Goal: Information Seeking & Learning: Learn about a topic

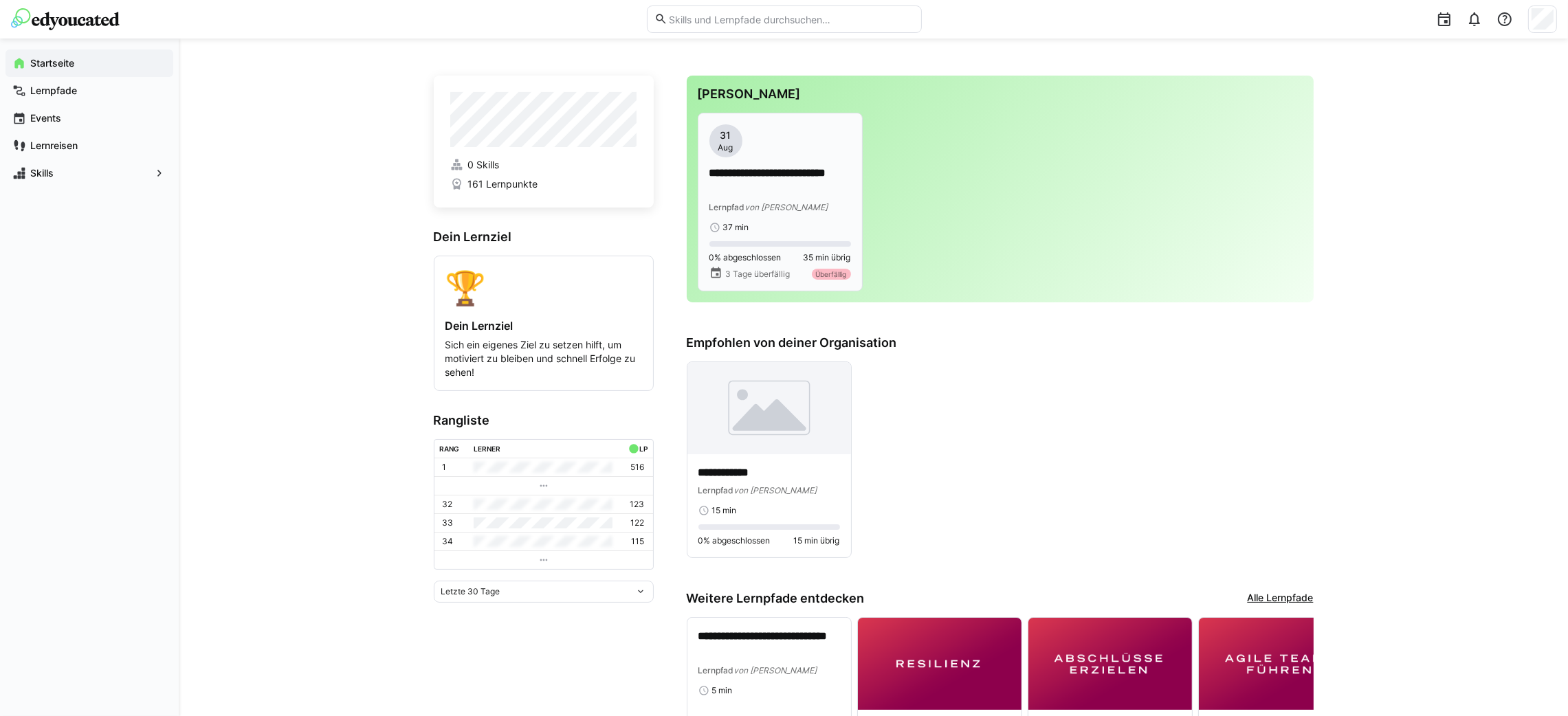
click at [809, 218] on div "**********" at bounding box center [780, 179] width 142 height 109
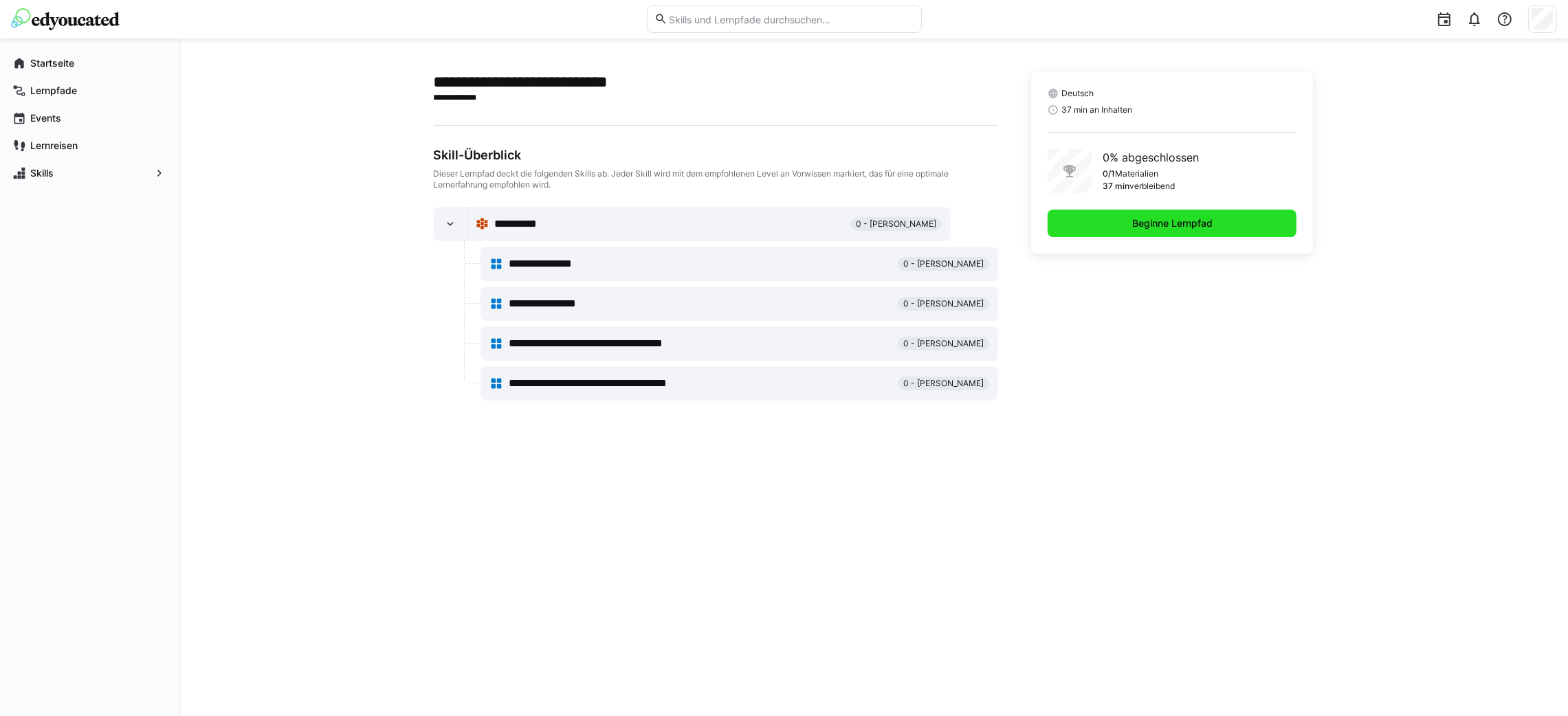
click at [1174, 227] on span "Beginne Lernpfad" at bounding box center [1172, 223] width 84 height 14
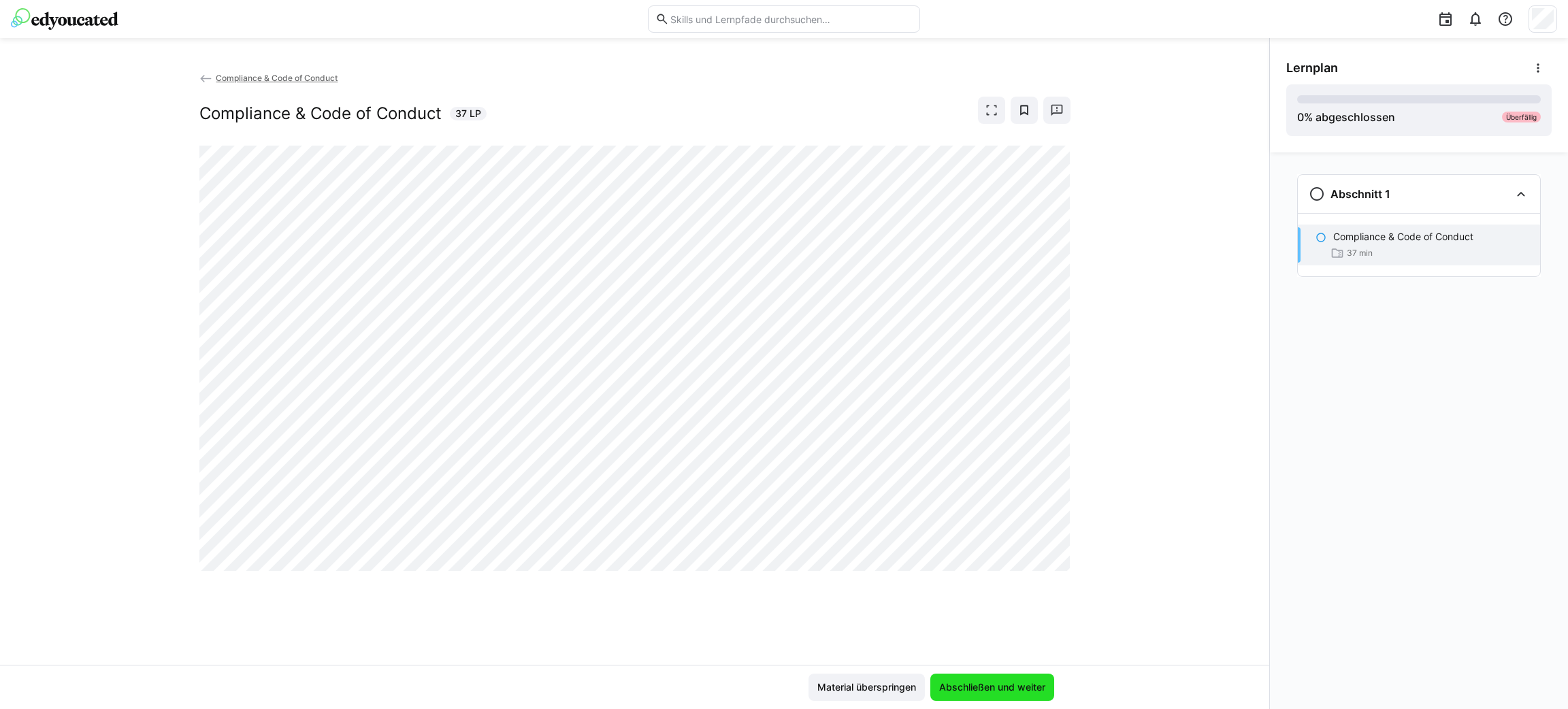
click at [990, 682] on span "Abschließen und weiter" at bounding box center [992, 687] width 110 height 14
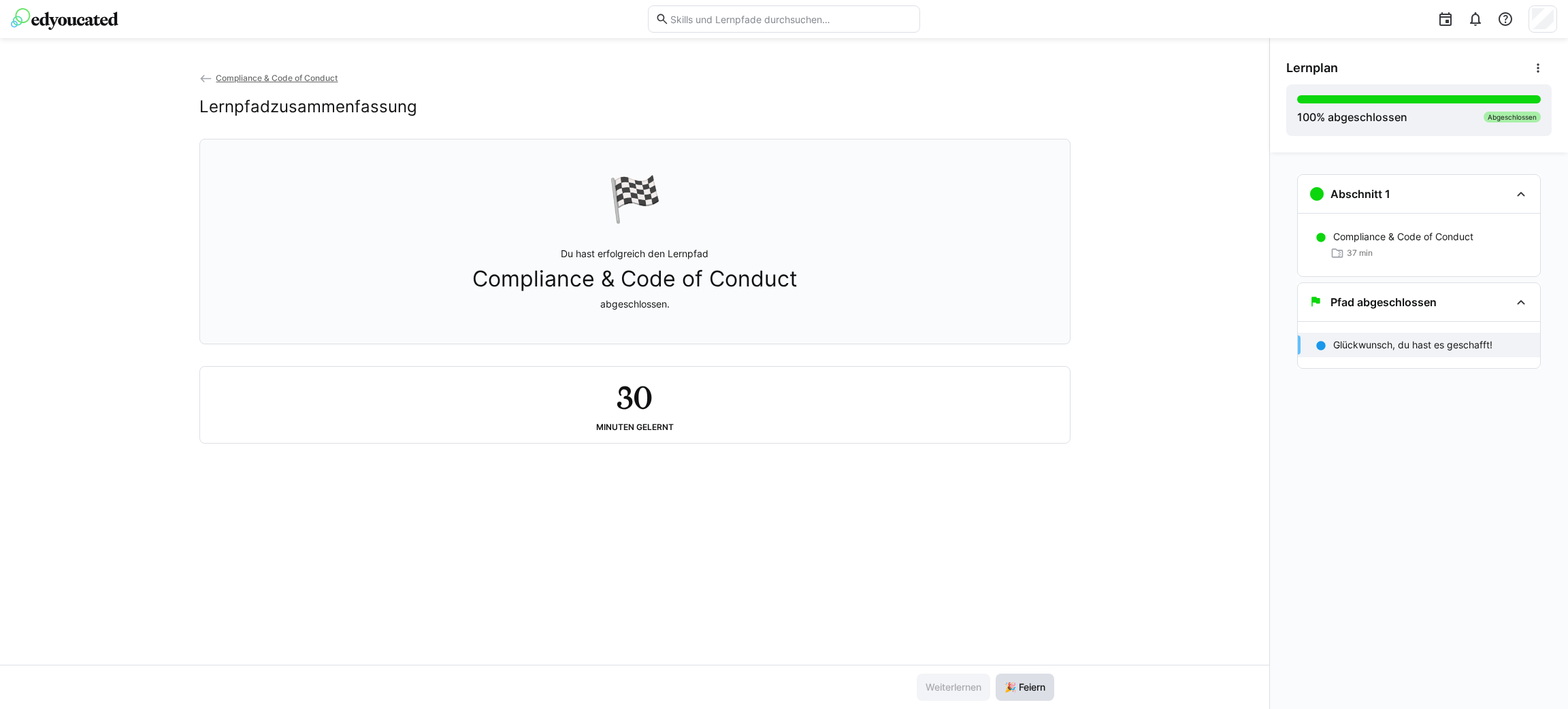
click at [1038, 690] on span "🎉 Feiern" at bounding box center [1024, 687] width 45 height 14
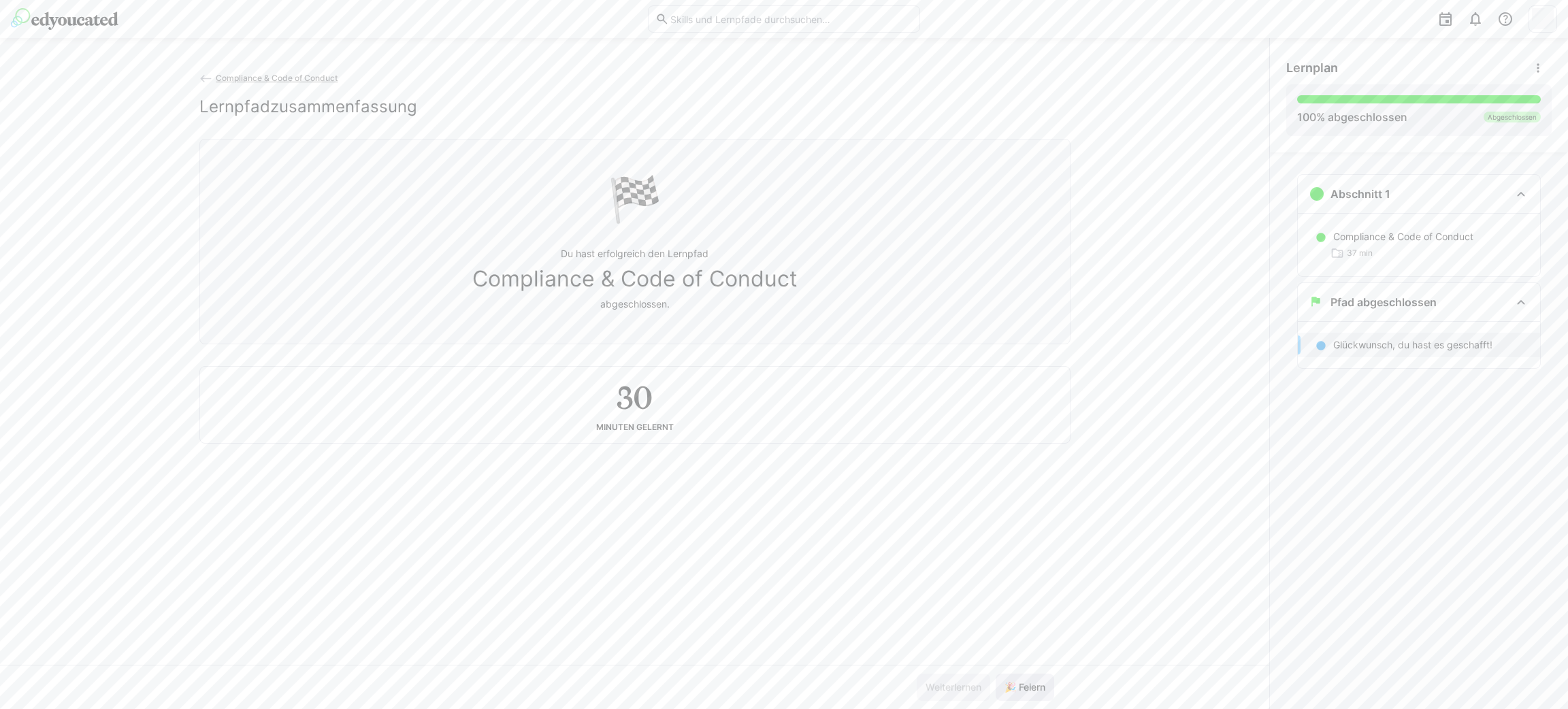
click at [1038, 690] on span "🎉 Feiern" at bounding box center [1024, 687] width 45 height 14
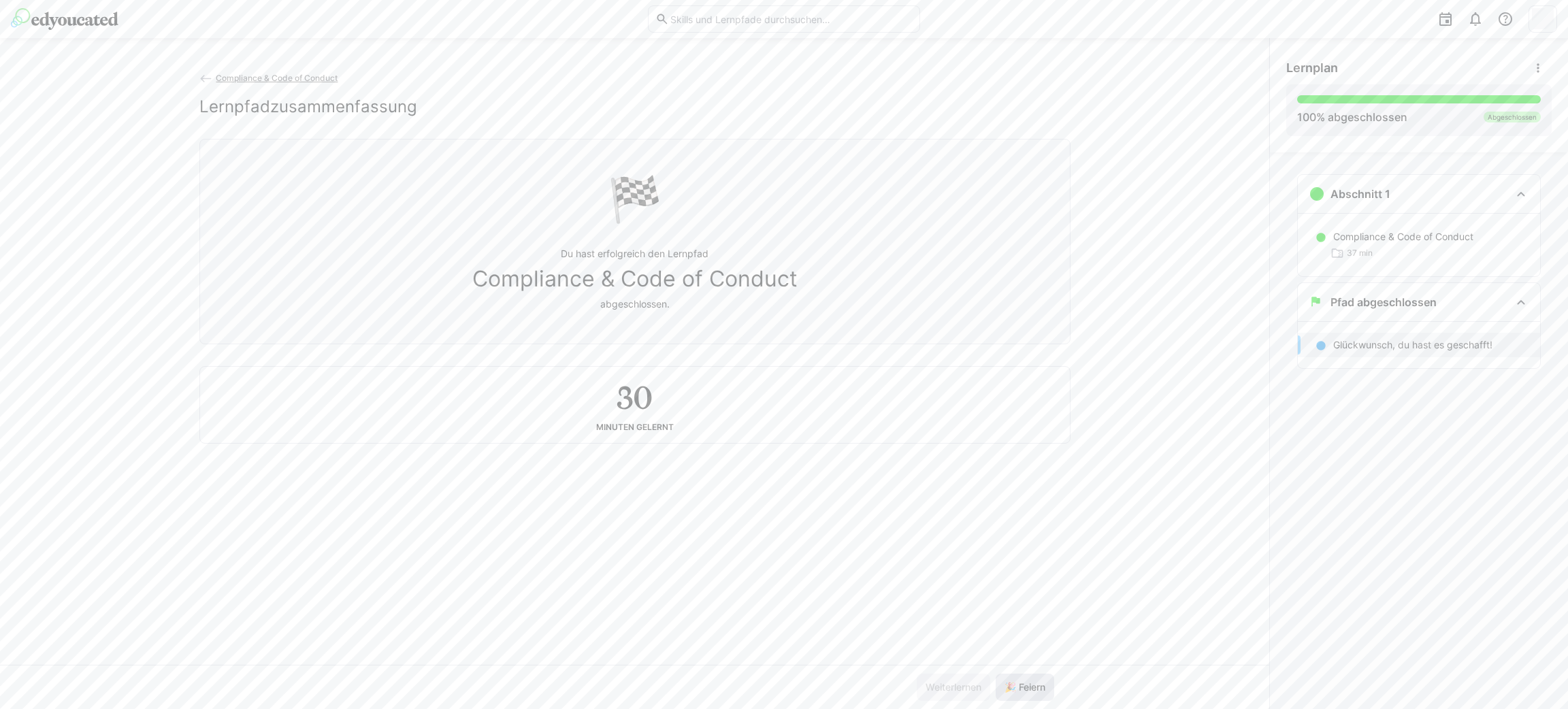
click at [1038, 690] on span "🎉 Feiern" at bounding box center [1024, 687] width 45 height 14
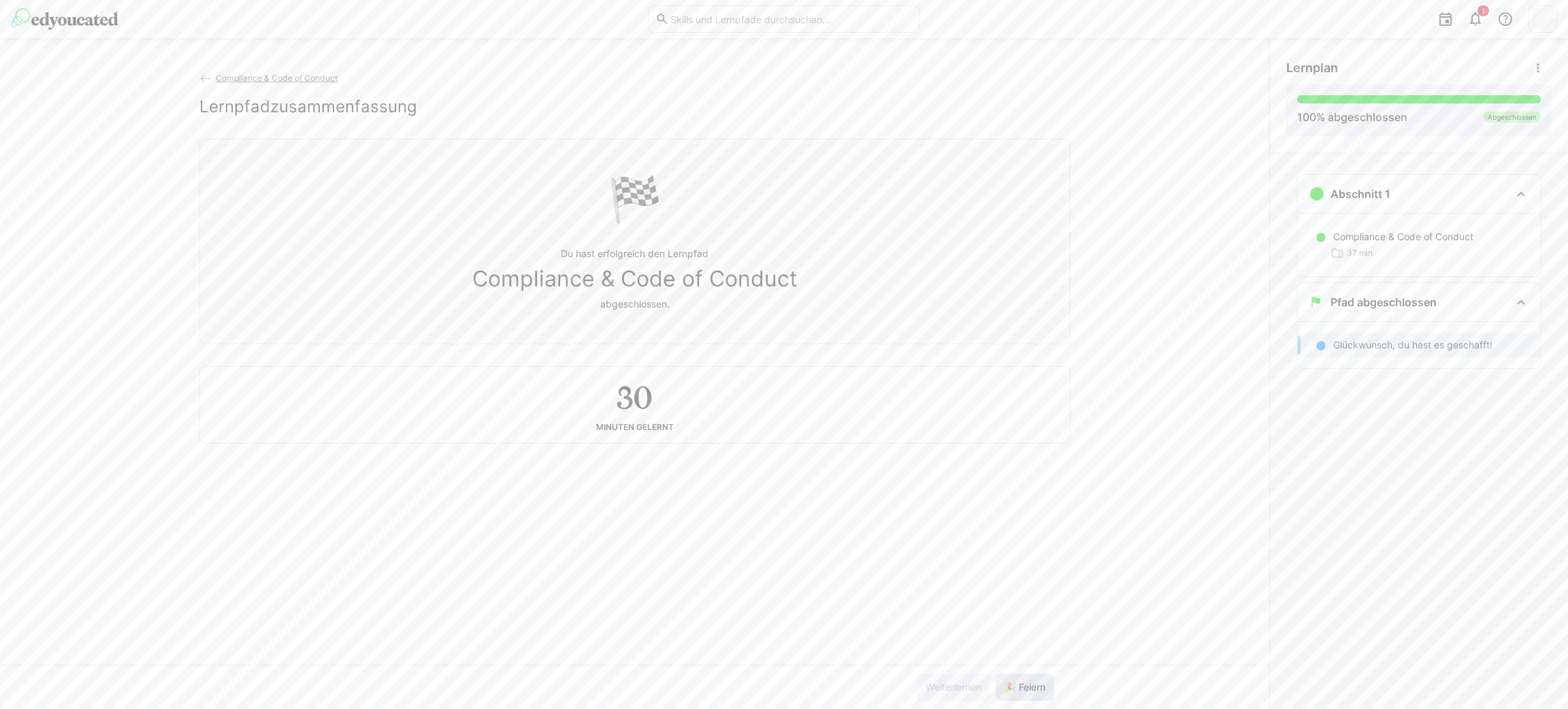
click at [1038, 690] on span "🎉 Feiern" at bounding box center [1024, 687] width 45 height 14
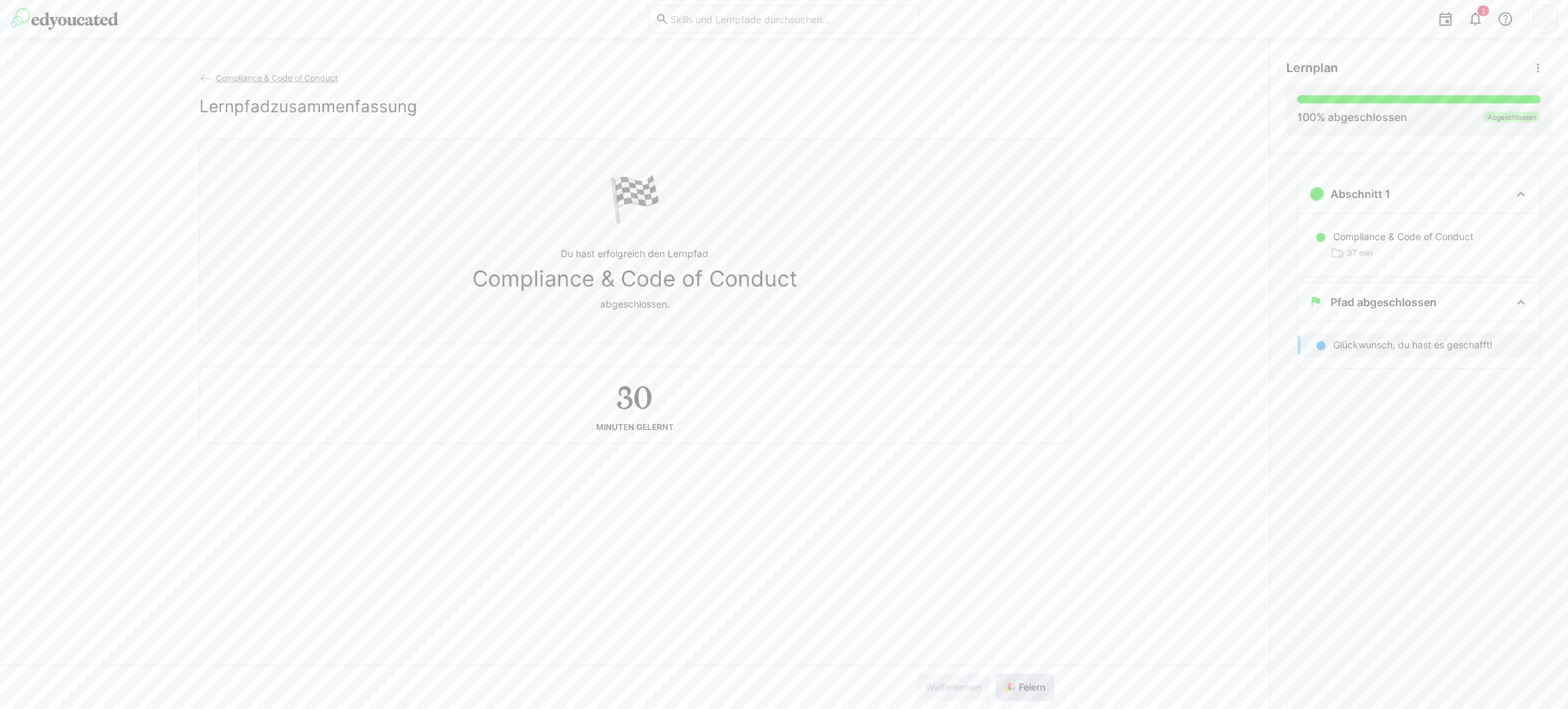
click at [1038, 690] on span "🎉 Feiern" at bounding box center [1024, 687] width 45 height 14
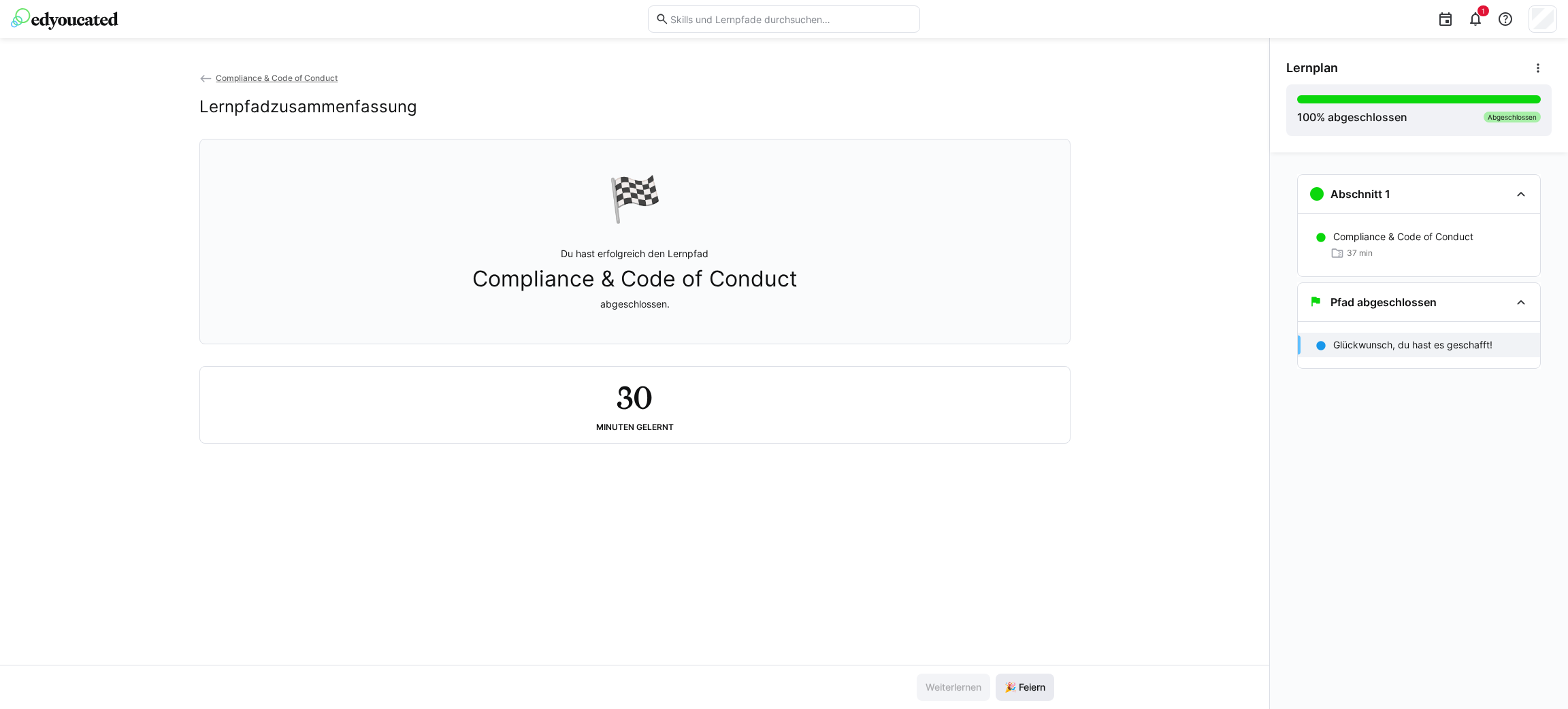
drag, startPoint x: 1038, startPoint y: 690, endPoint x: 1028, endPoint y: 682, distance: 12.8
click at [1028, 682] on span "🎉 Feiern" at bounding box center [1024, 687] width 45 height 14
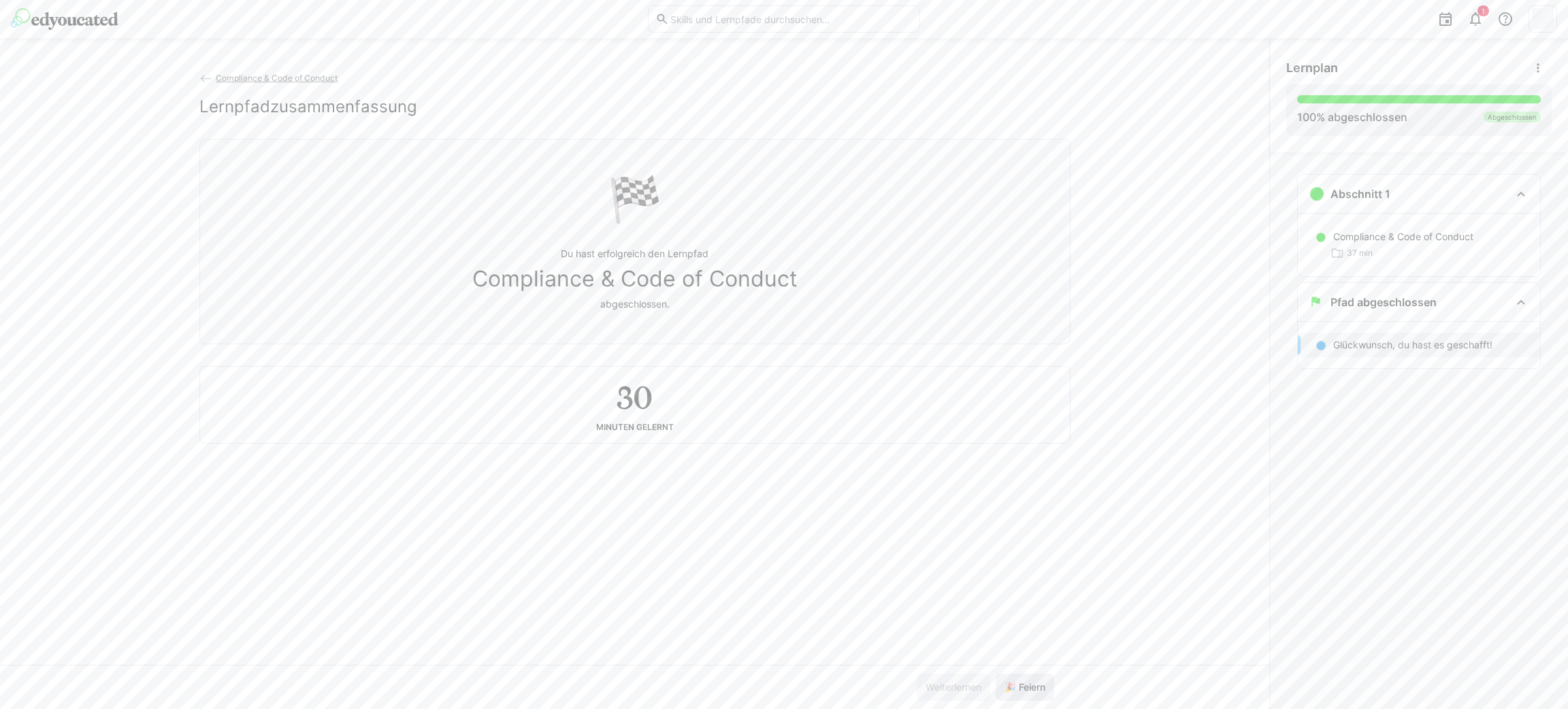
click at [1028, 682] on span "🎉 Feiern" at bounding box center [1024, 687] width 45 height 14
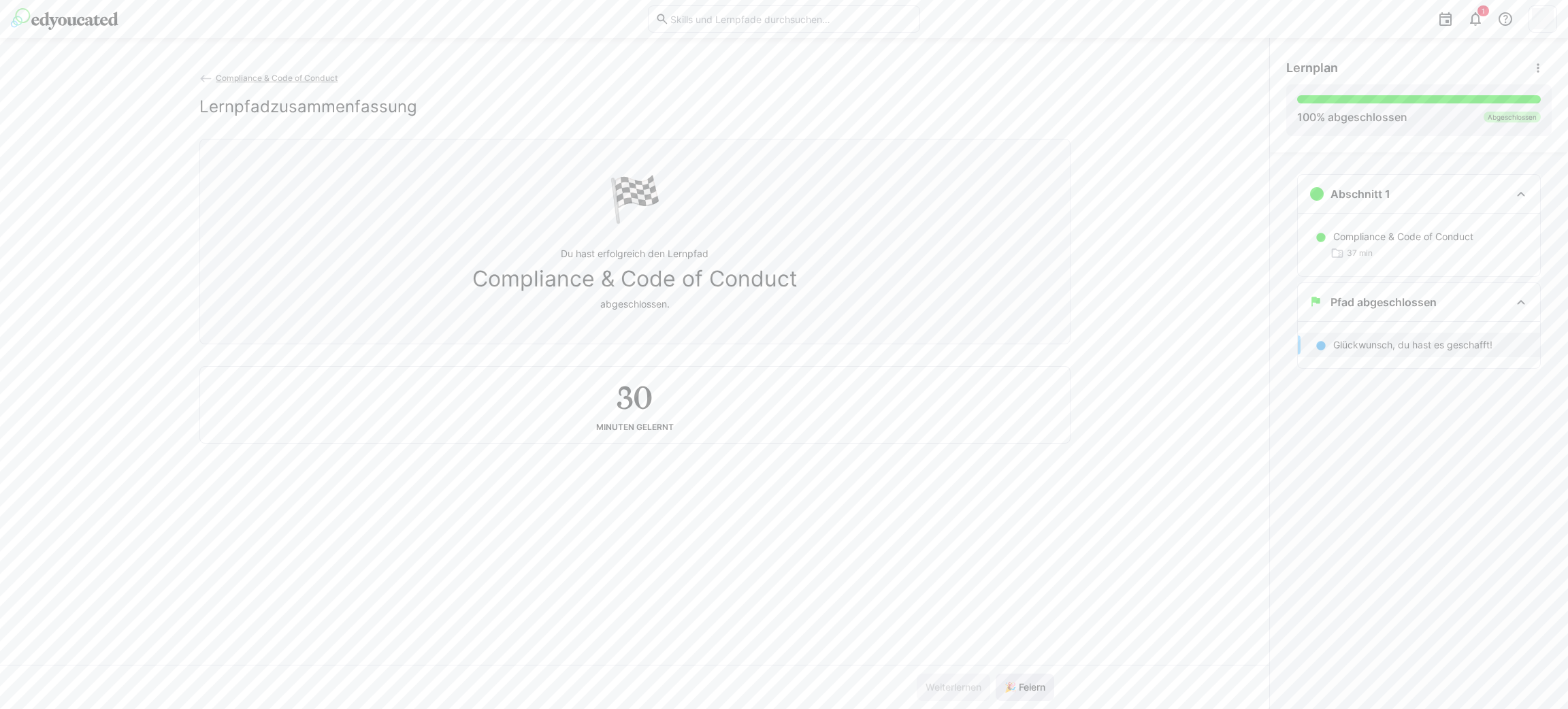
click at [1028, 682] on span "🎉 Feiern" at bounding box center [1024, 687] width 45 height 14
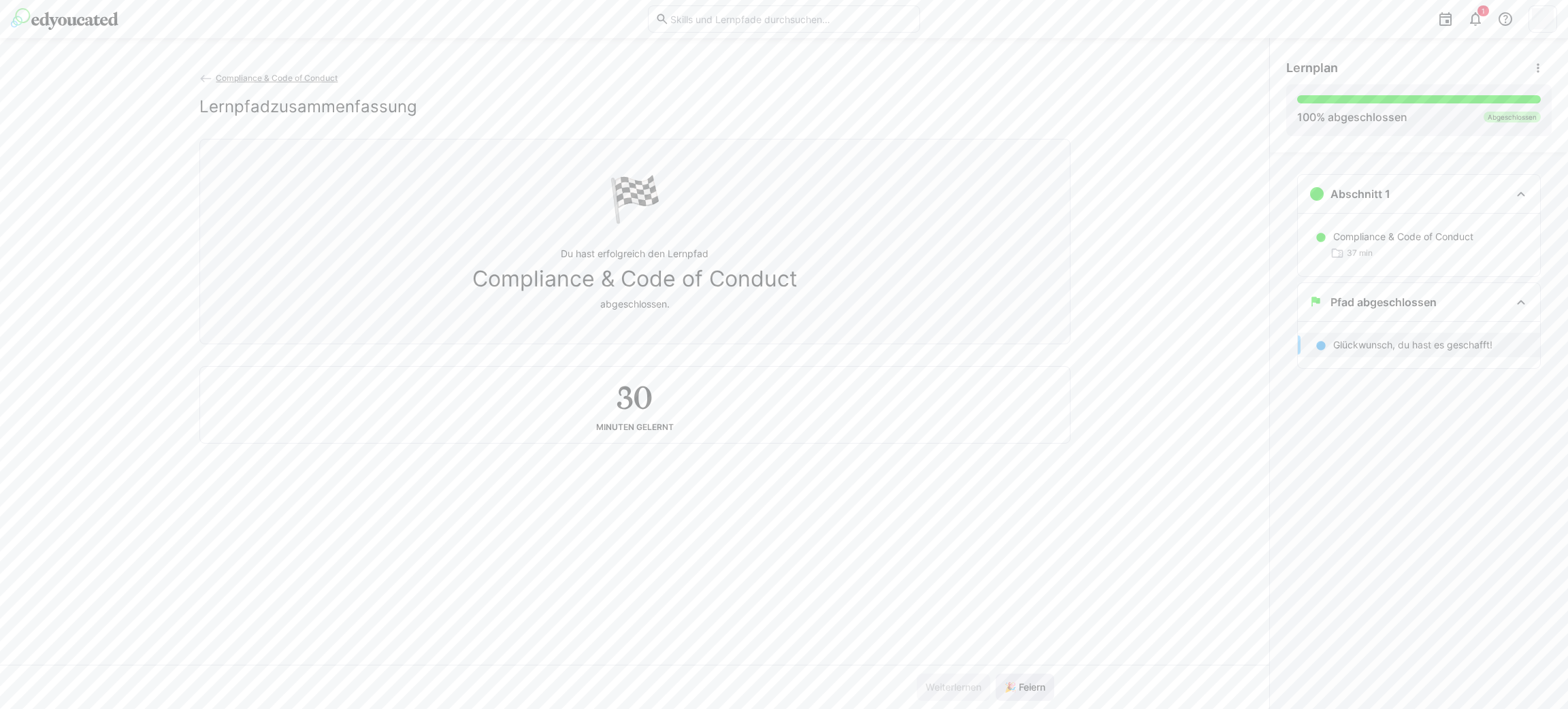
click at [1028, 682] on span "🎉 Feiern" at bounding box center [1024, 687] width 45 height 14
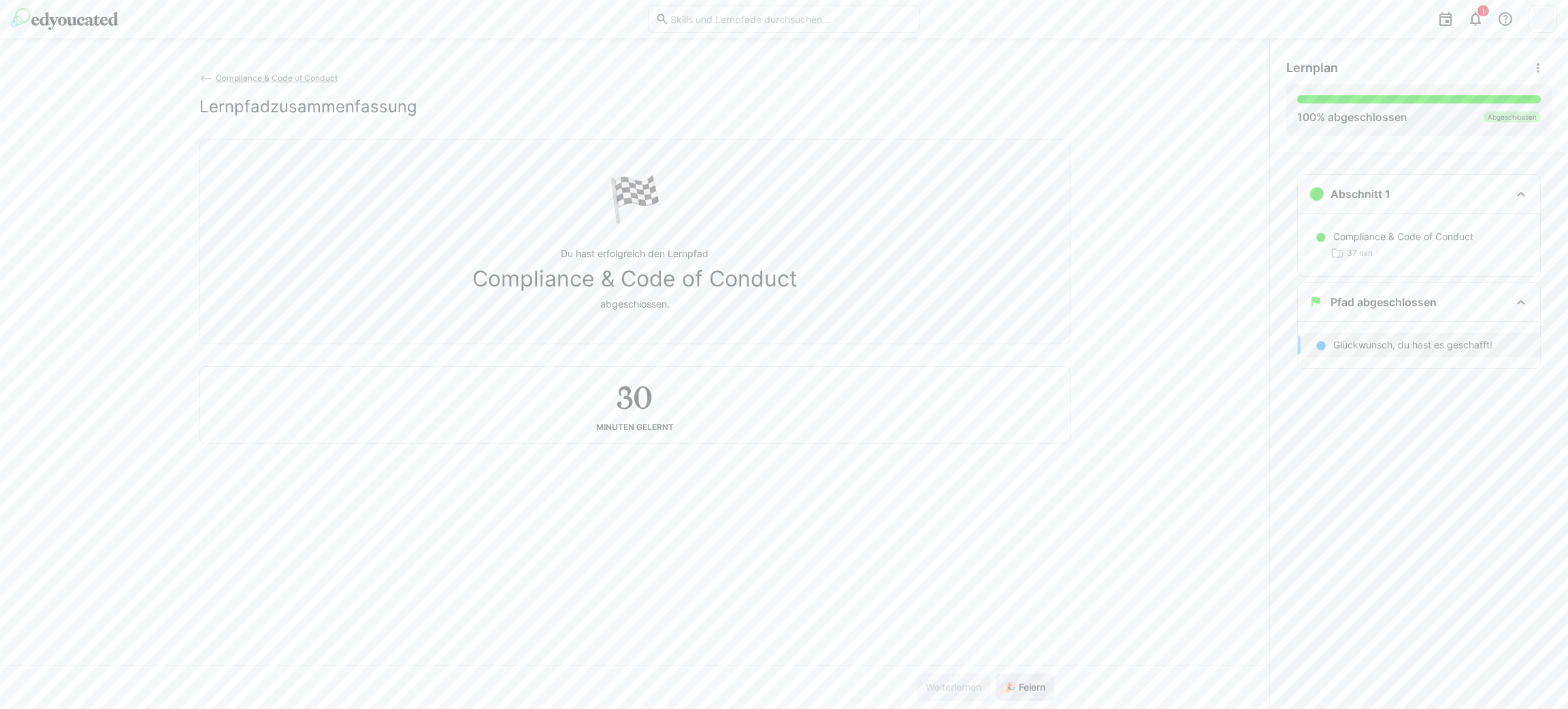
click at [1028, 682] on span "🎉 Feiern" at bounding box center [1024, 687] width 45 height 14
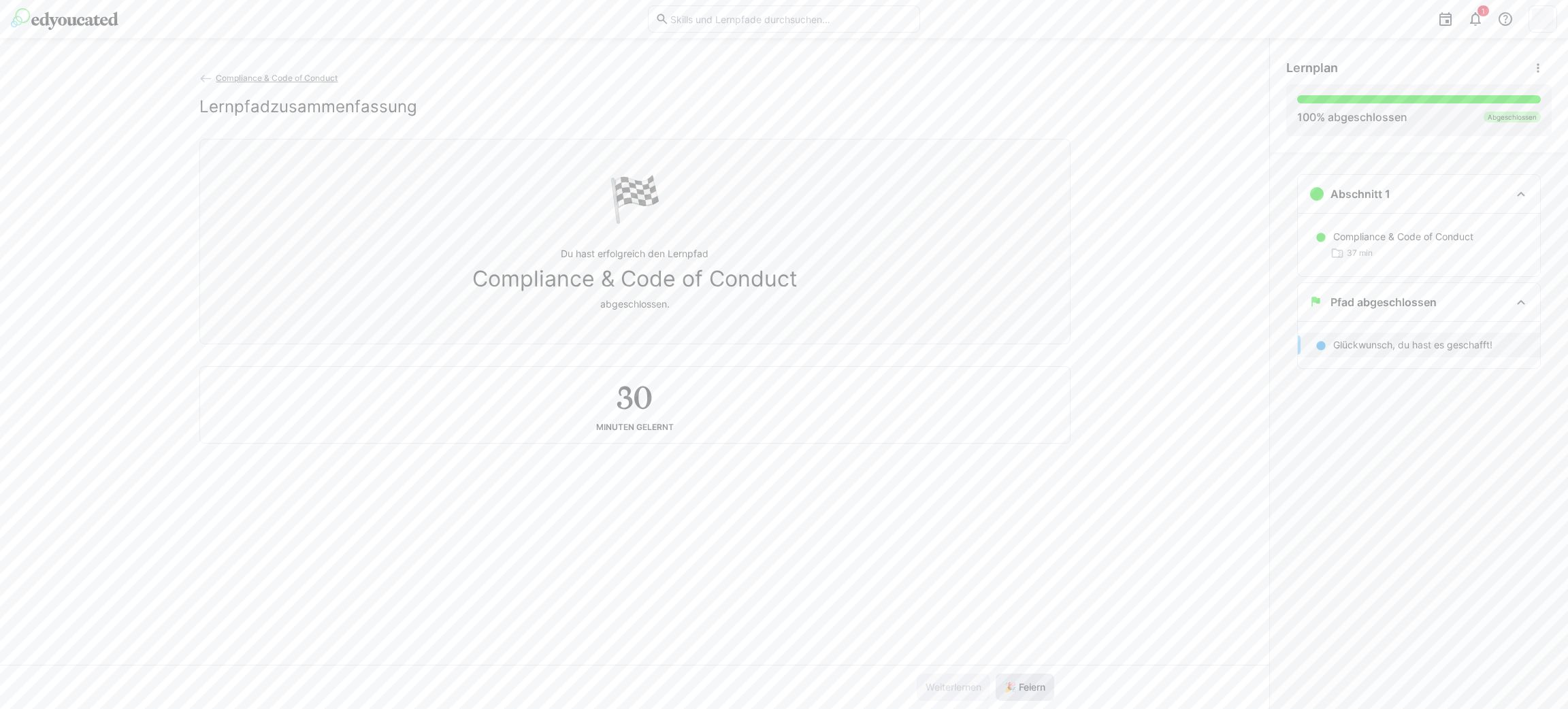
click at [1028, 682] on span "🎉 Feiern" at bounding box center [1024, 687] width 45 height 14
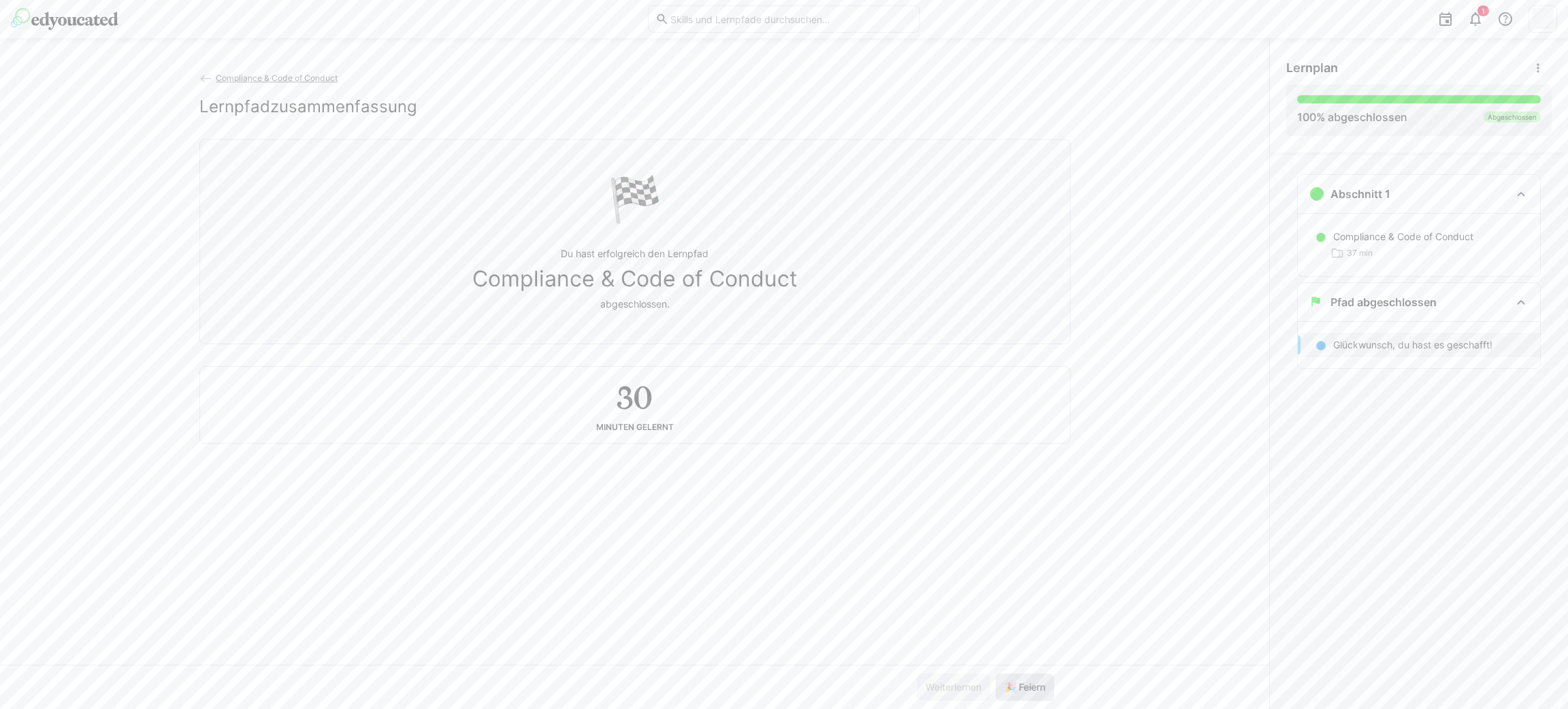
click at [1028, 682] on span "🎉 Feiern" at bounding box center [1024, 687] width 45 height 14
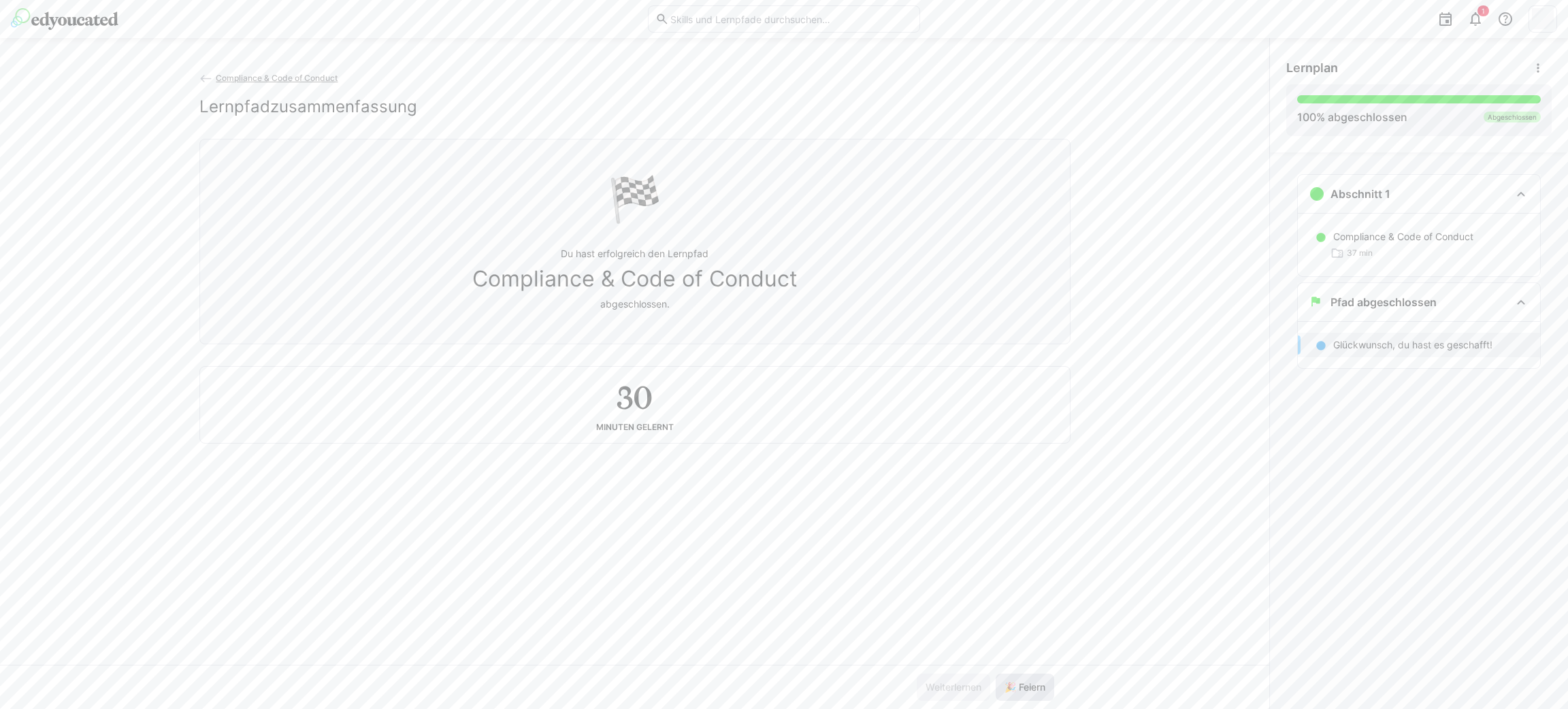
click at [1028, 682] on span "🎉 Feiern" at bounding box center [1024, 687] width 45 height 14
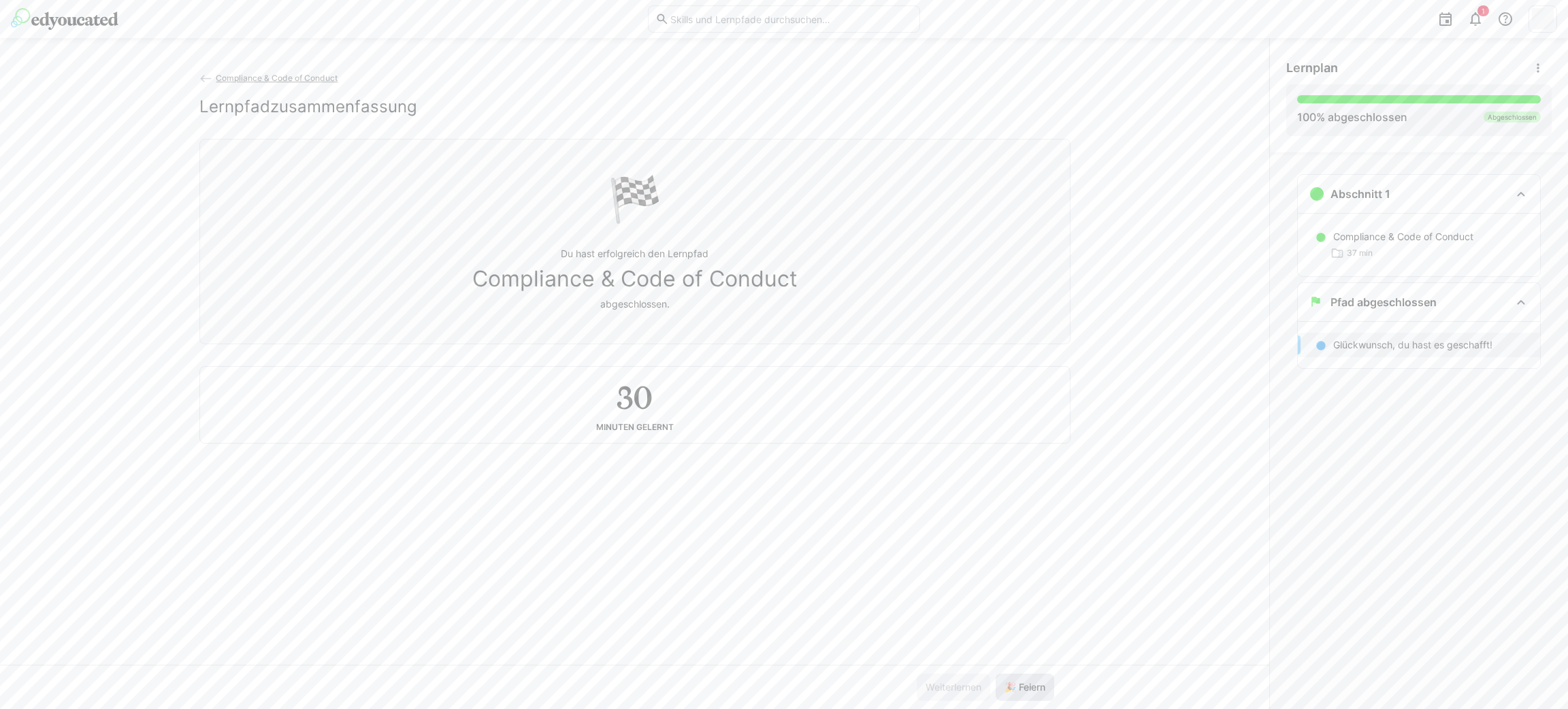
click at [1028, 682] on span "🎉 Feiern" at bounding box center [1024, 687] width 45 height 14
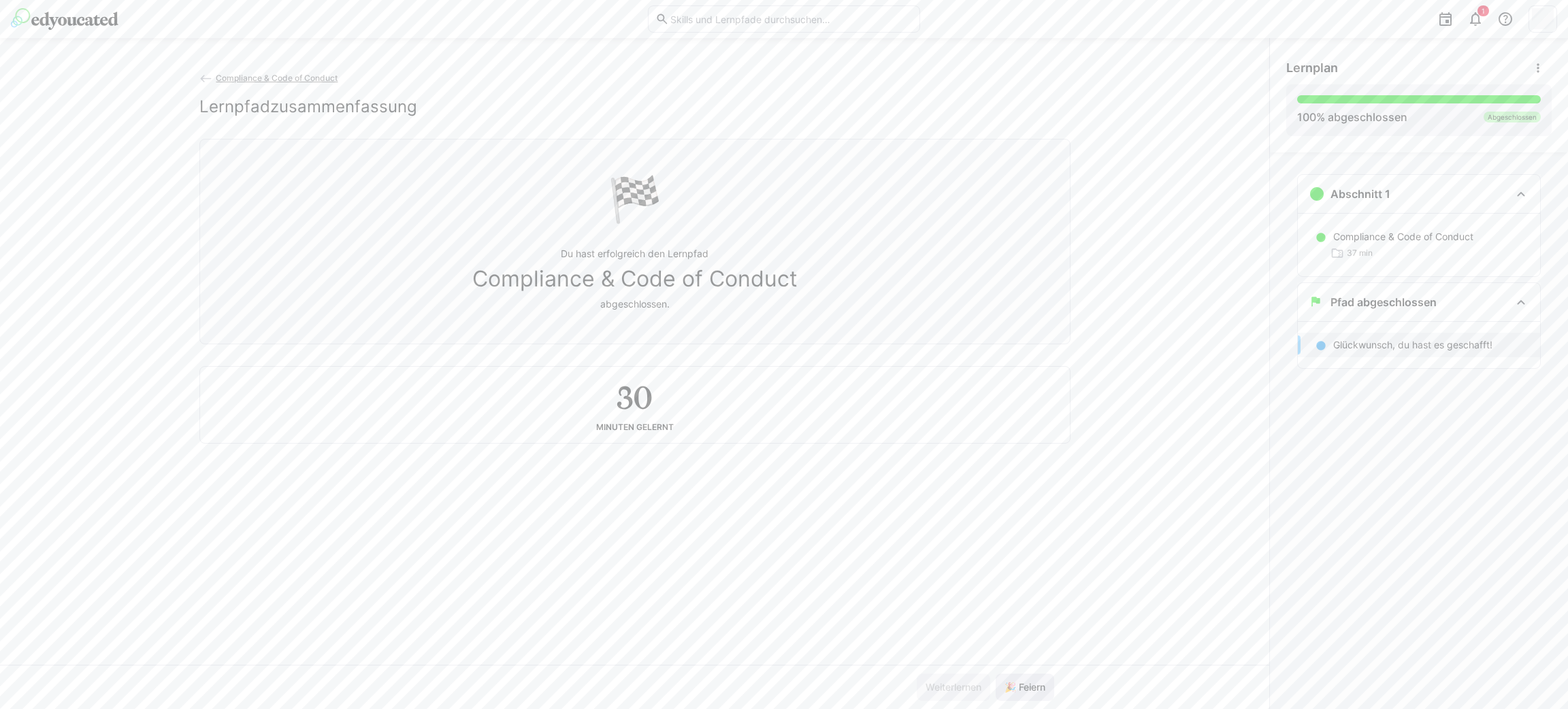
click at [1028, 682] on span "🎉 Feiern" at bounding box center [1024, 687] width 45 height 14
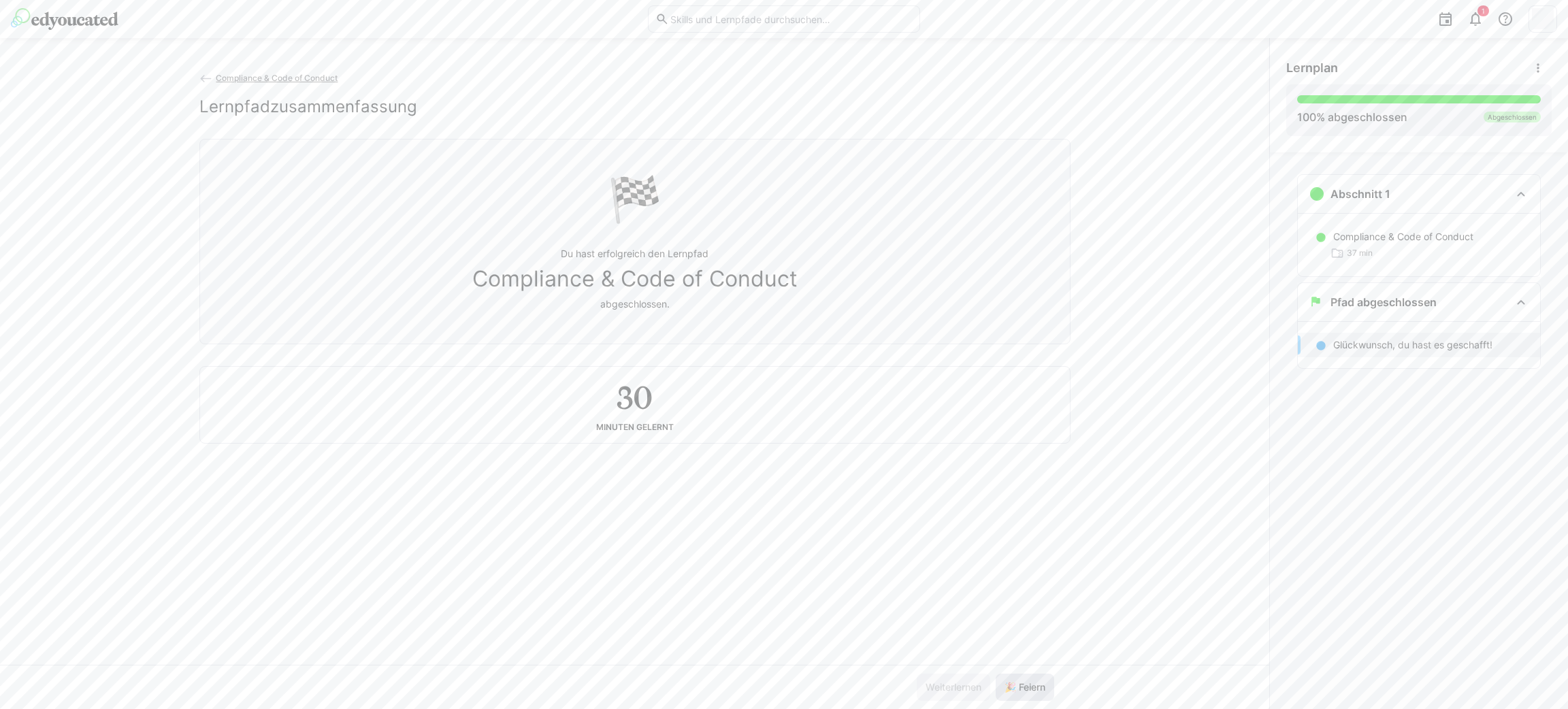
click at [1028, 682] on span "🎉 Feiern" at bounding box center [1024, 687] width 45 height 14
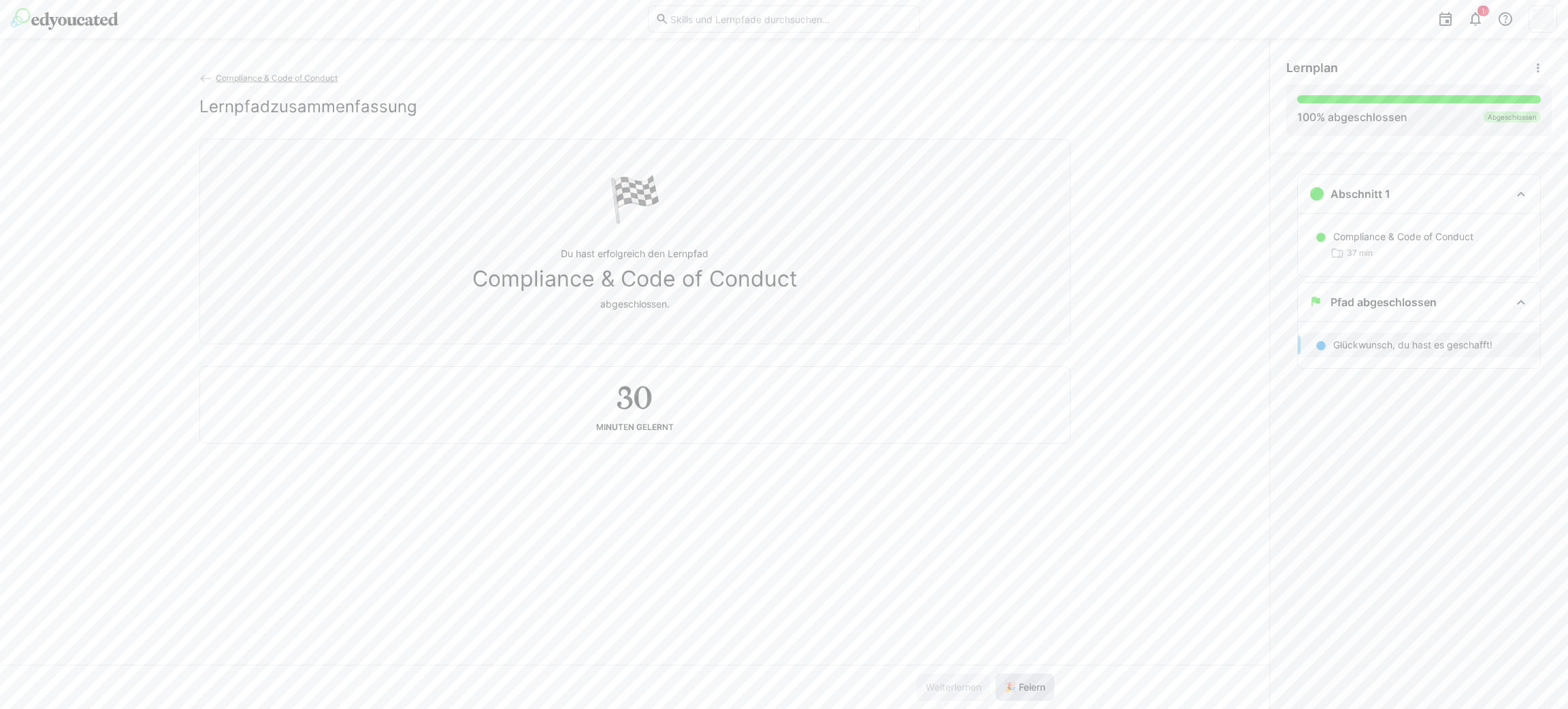
click at [1028, 682] on span "🎉 Feiern" at bounding box center [1024, 687] width 45 height 14
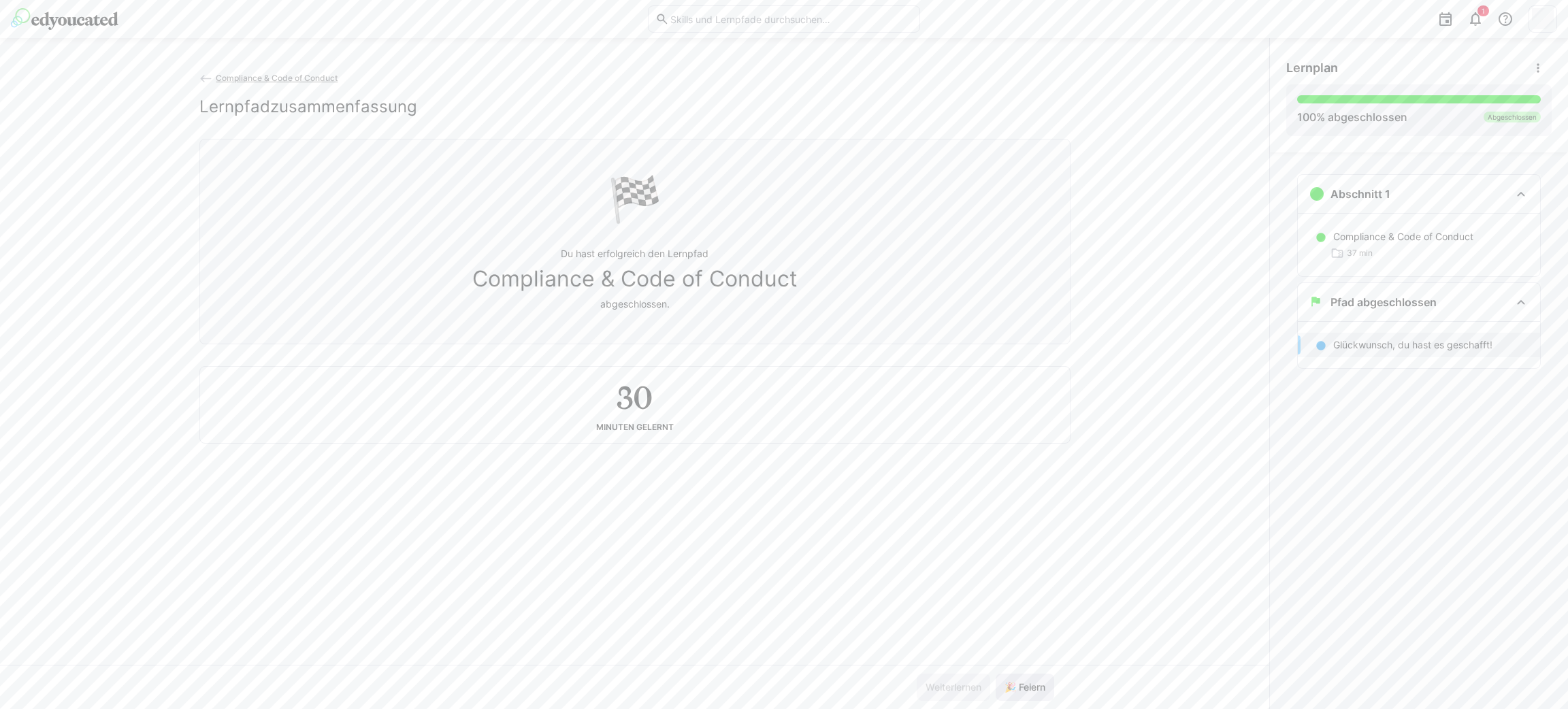
click at [1028, 682] on span "🎉 Feiern" at bounding box center [1024, 687] width 45 height 14
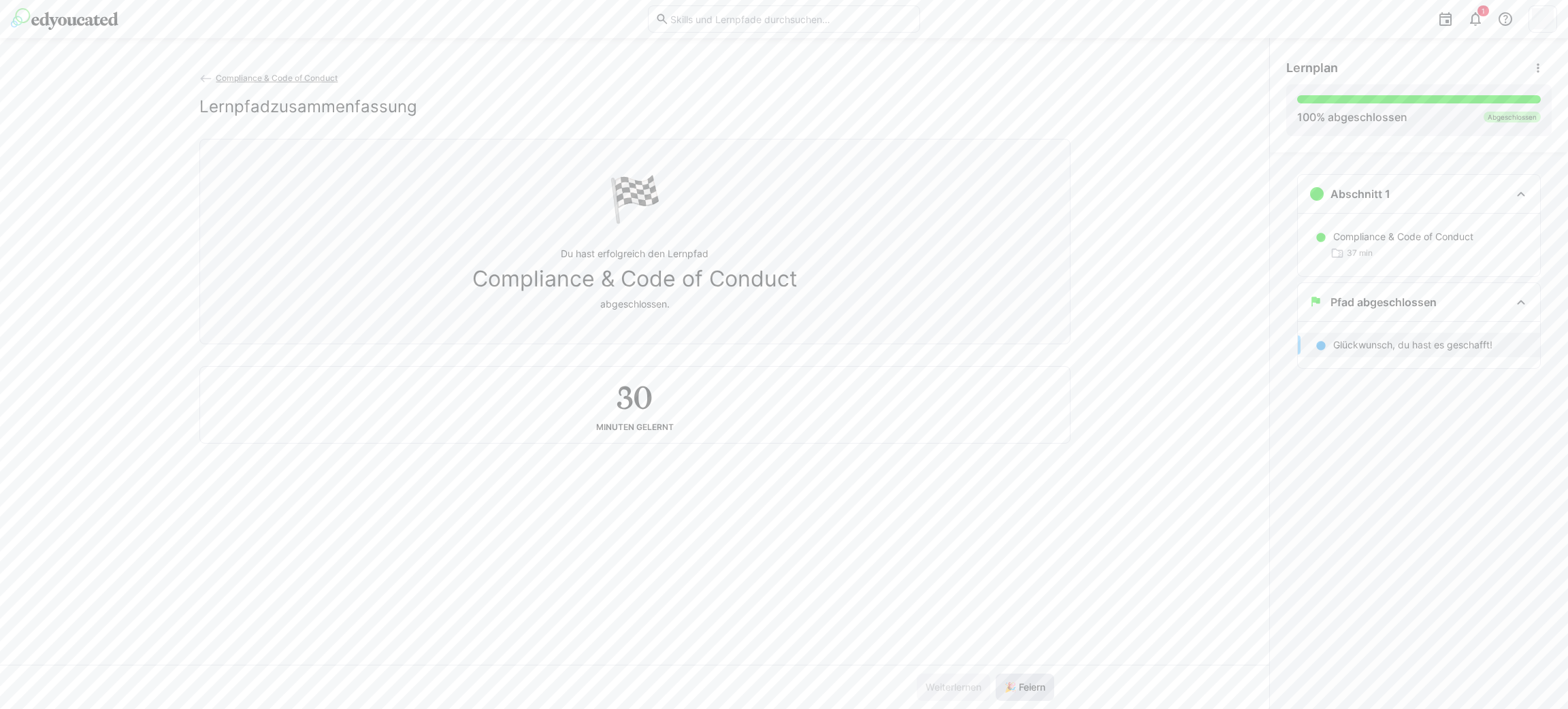
click at [1028, 682] on span "🎉 Feiern" at bounding box center [1024, 687] width 45 height 14
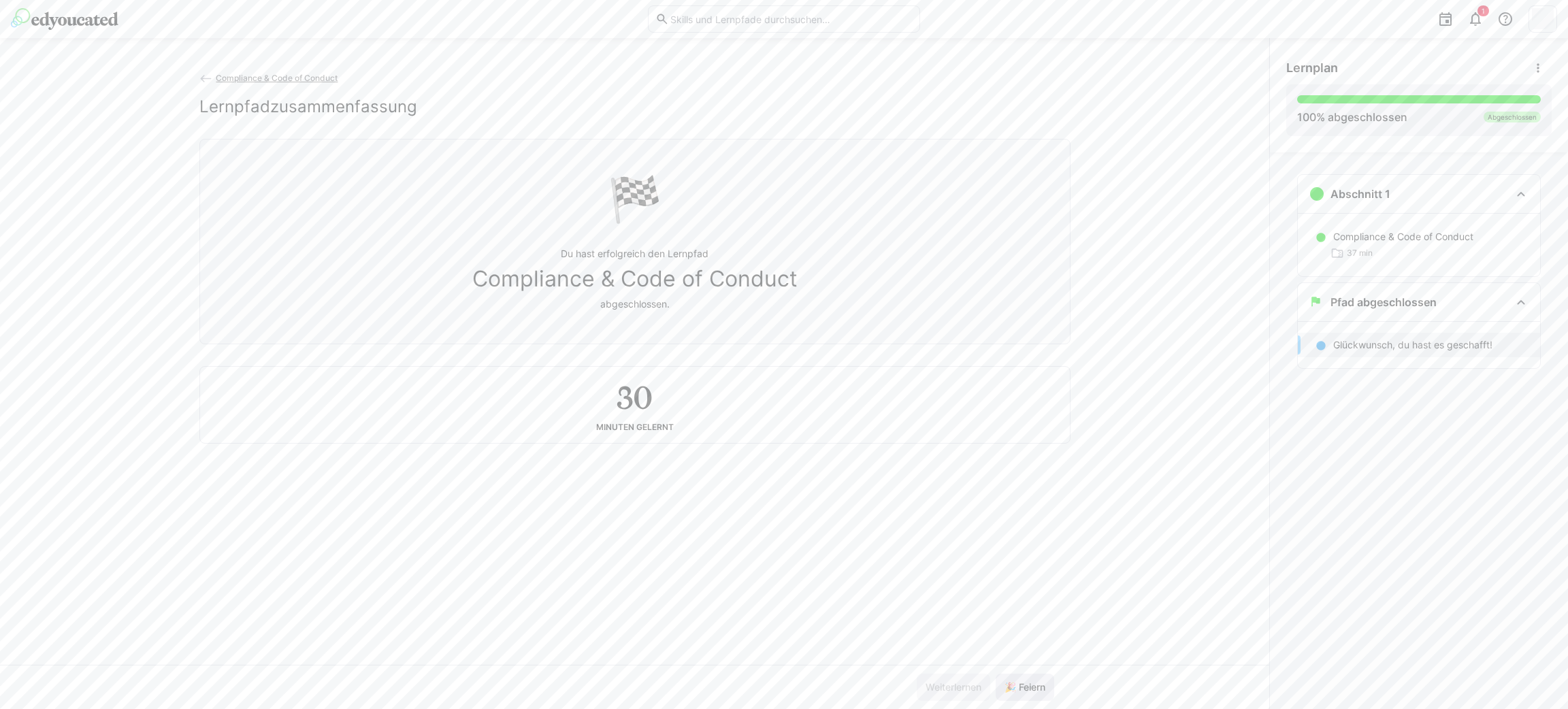
click at [1028, 682] on span "🎉 Feiern" at bounding box center [1024, 687] width 45 height 14
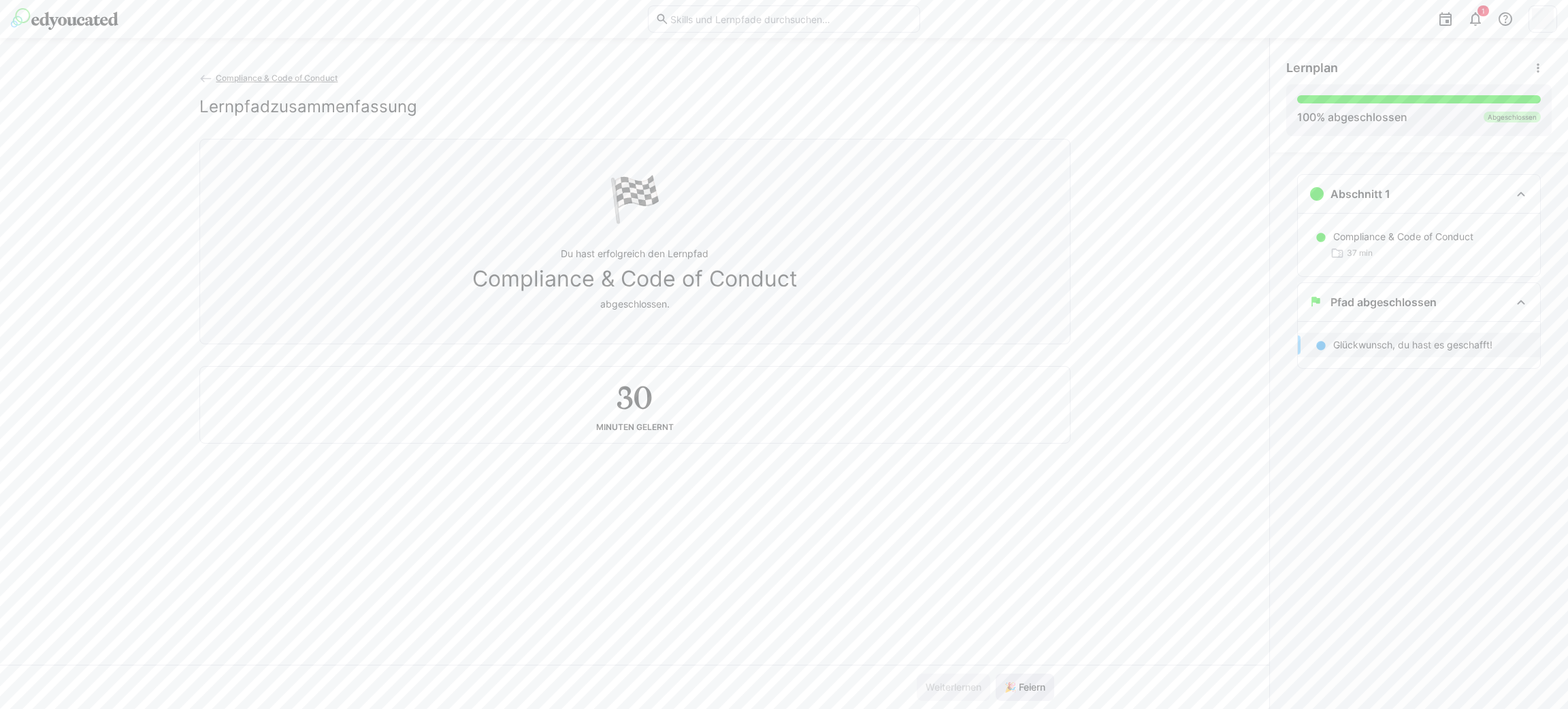
click at [1028, 682] on span "🎉 Feiern" at bounding box center [1024, 687] width 45 height 14
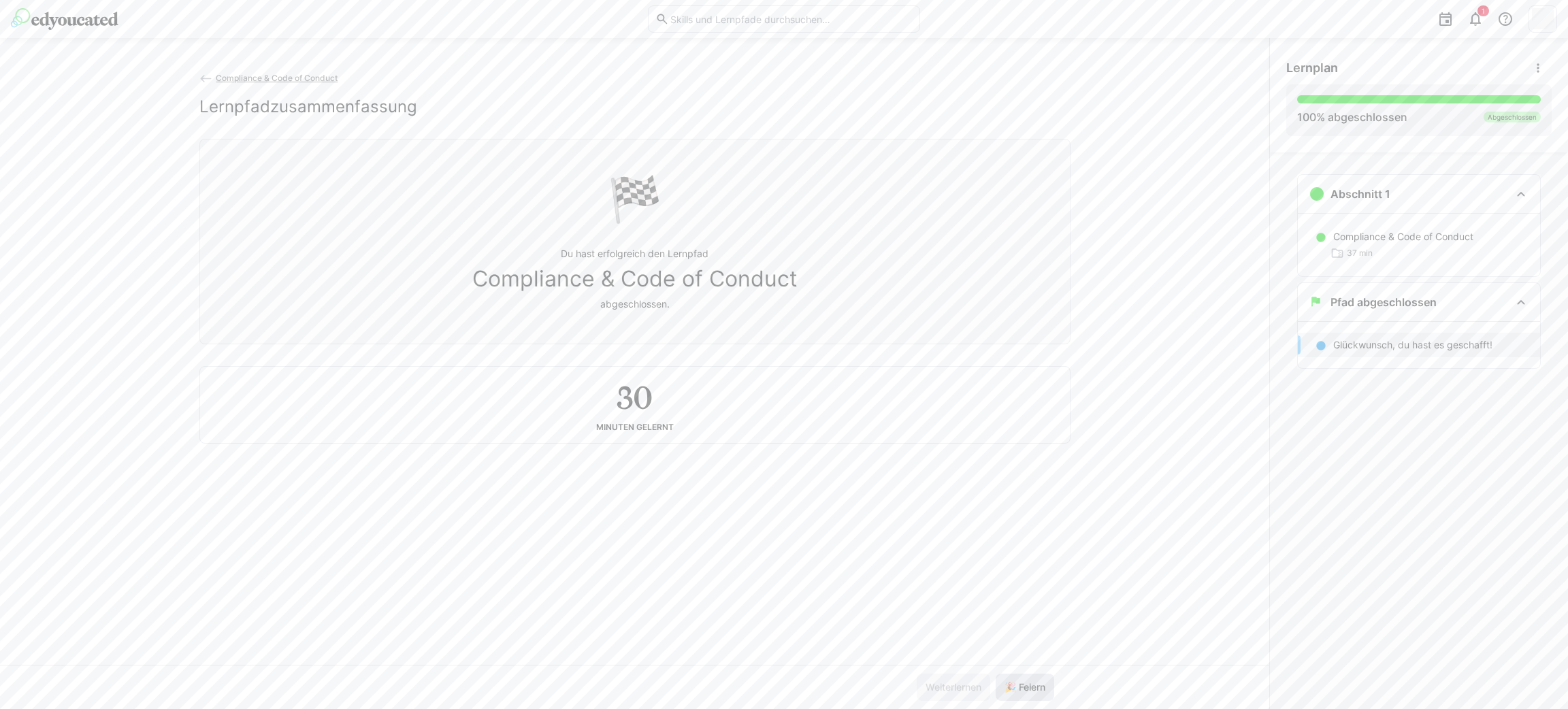
click at [1028, 682] on span "🎉 Feiern" at bounding box center [1024, 687] width 45 height 14
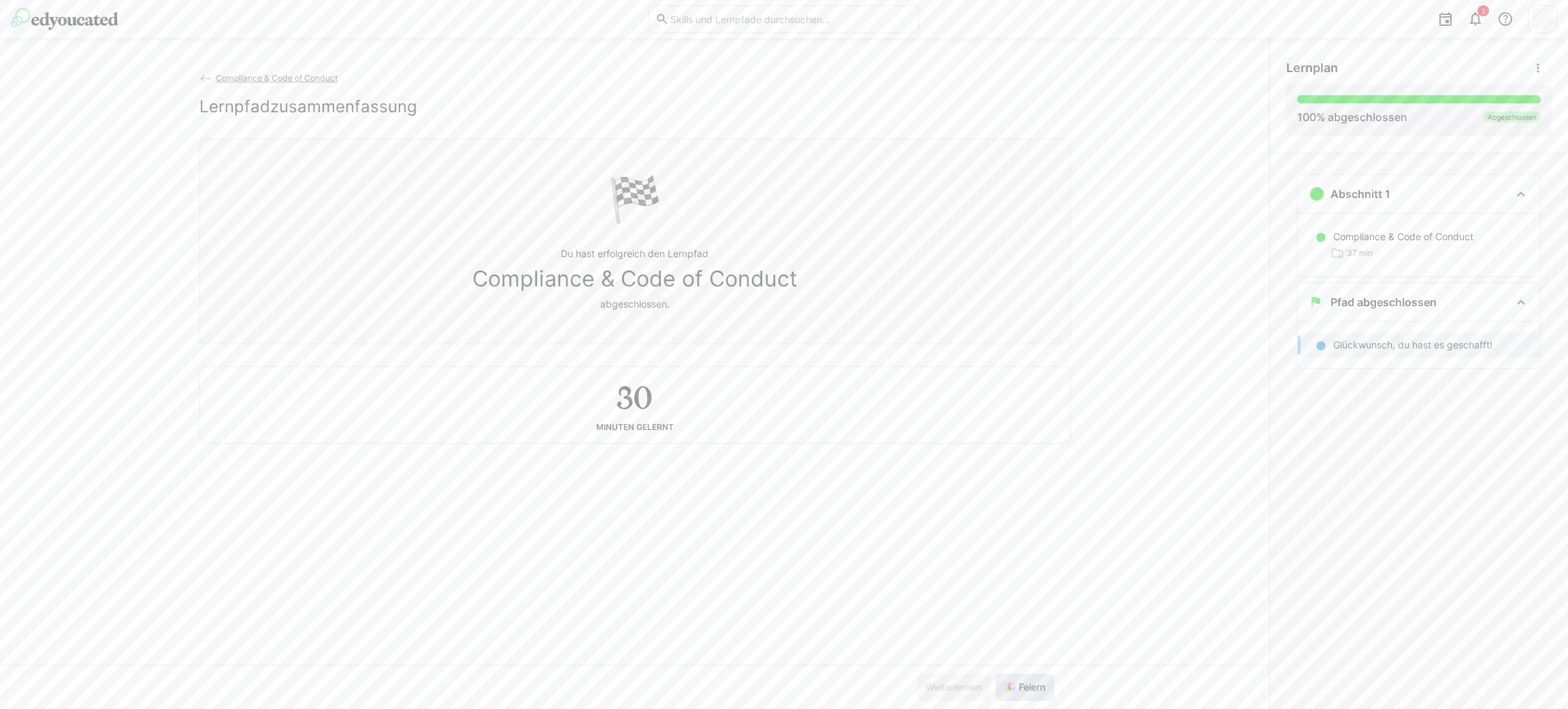
click at [1028, 682] on span "🎉 Feiern" at bounding box center [1024, 687] width 45 height 14
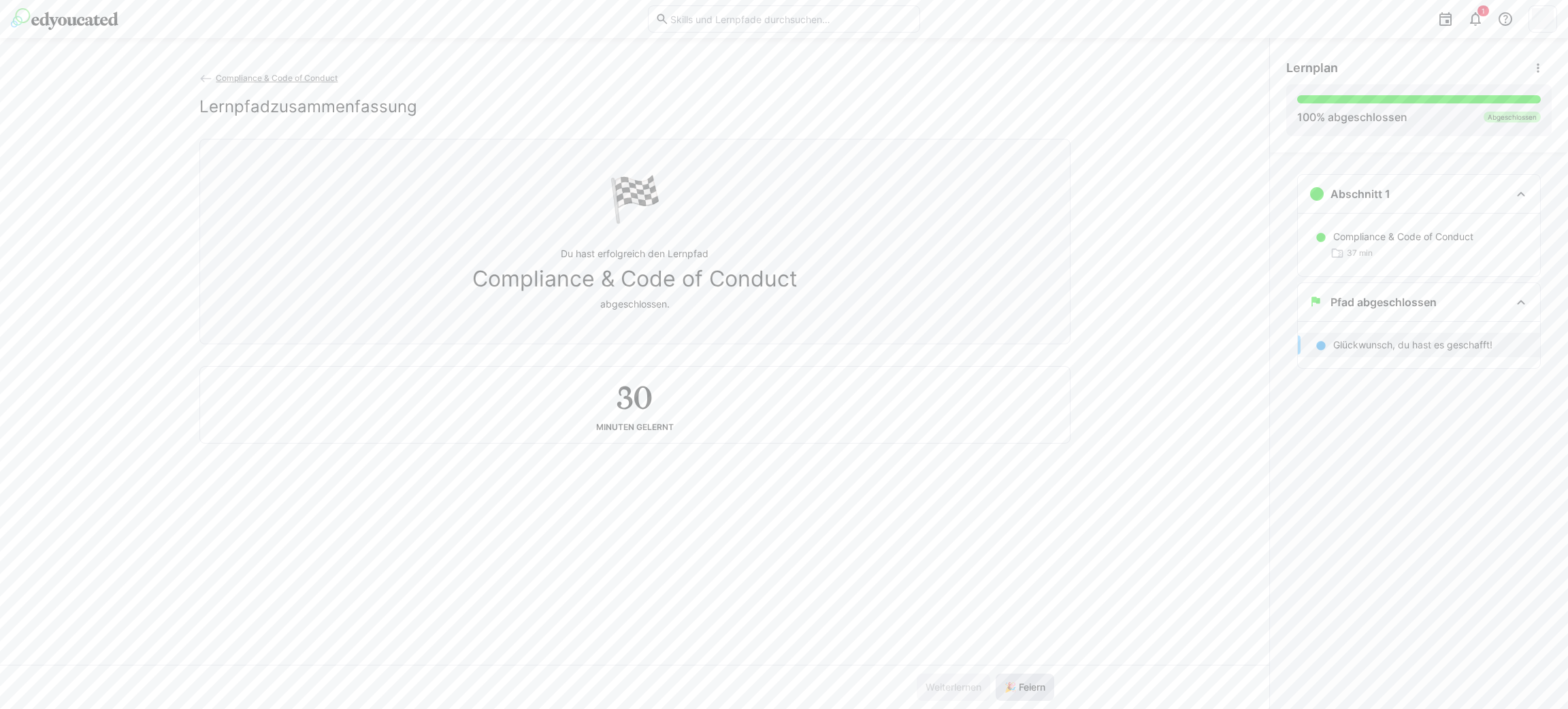
click at [1028, 682] on span "🎉 Feiern" at bounding box center [1024, 687] width 45 height 14
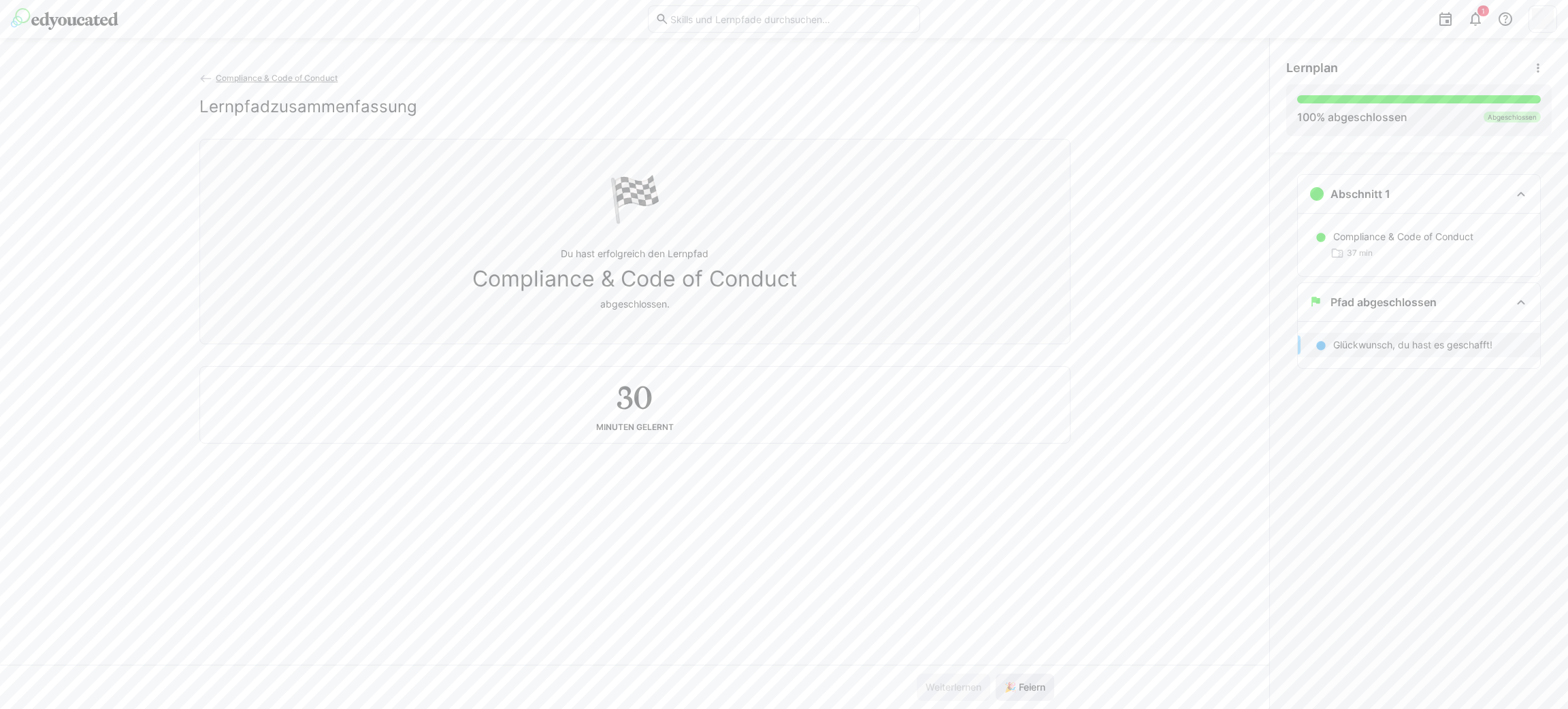
click at [1028, 682] on span "🎉 Feiern" at bounding box center [1024, 687] width 45 height 14
click at [1028, 683] on span "🎉 Feiern" at bounding box center [1024, 687] width 45 height 14
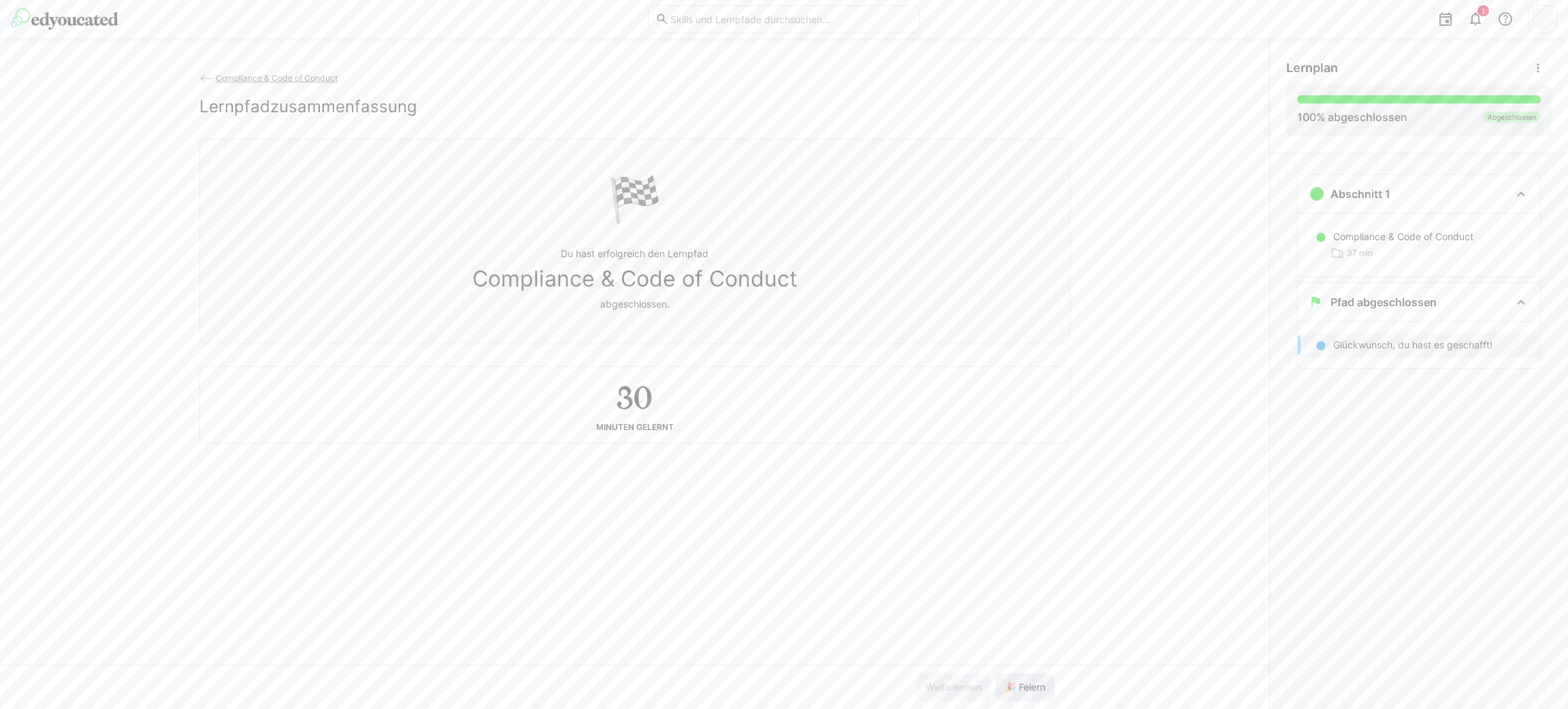
click at [1028, 683] on span "🎉 Feiern" at bounding box center [1024, 687] width 45 height 14
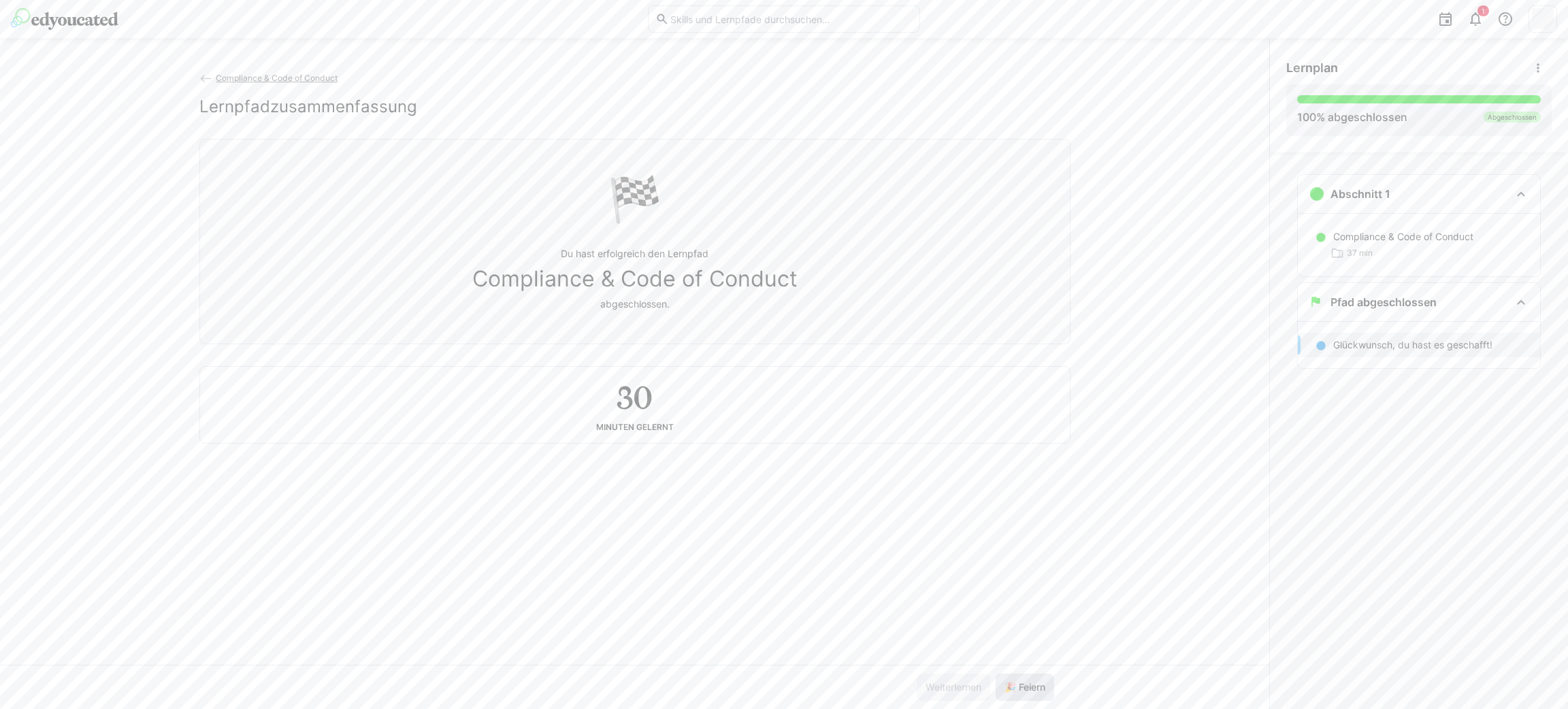
click at [1028, 683] on span "🎉 Feiern" at bounding box center [1024, 687] width 45 height 14
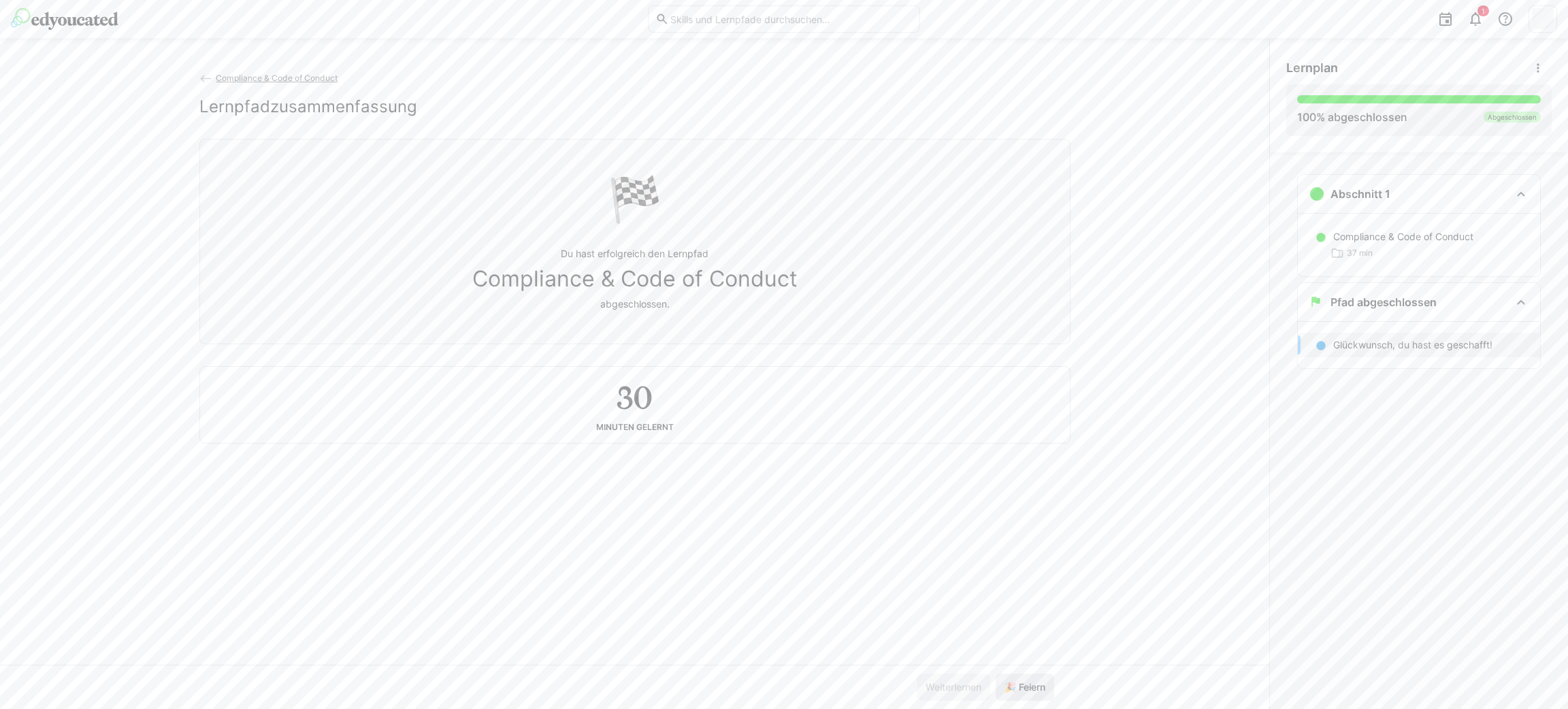
click at [1028, 683] on span "🎉 Feiern" at bounding box center [1024, 687] width 45 height 14
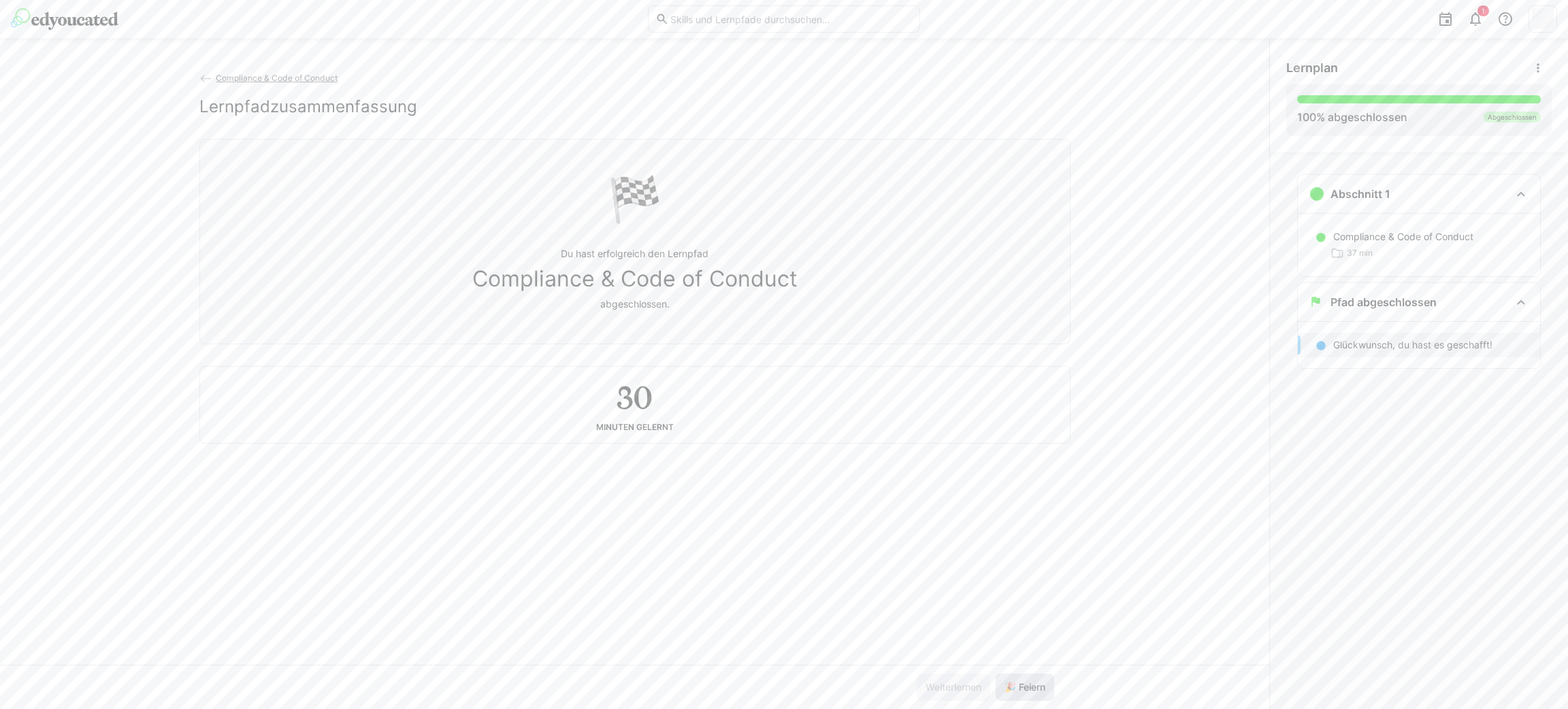
click at [1028, 683] on span "🎉 Feiern" at bounding box center [1024, 687] width 45 height 14
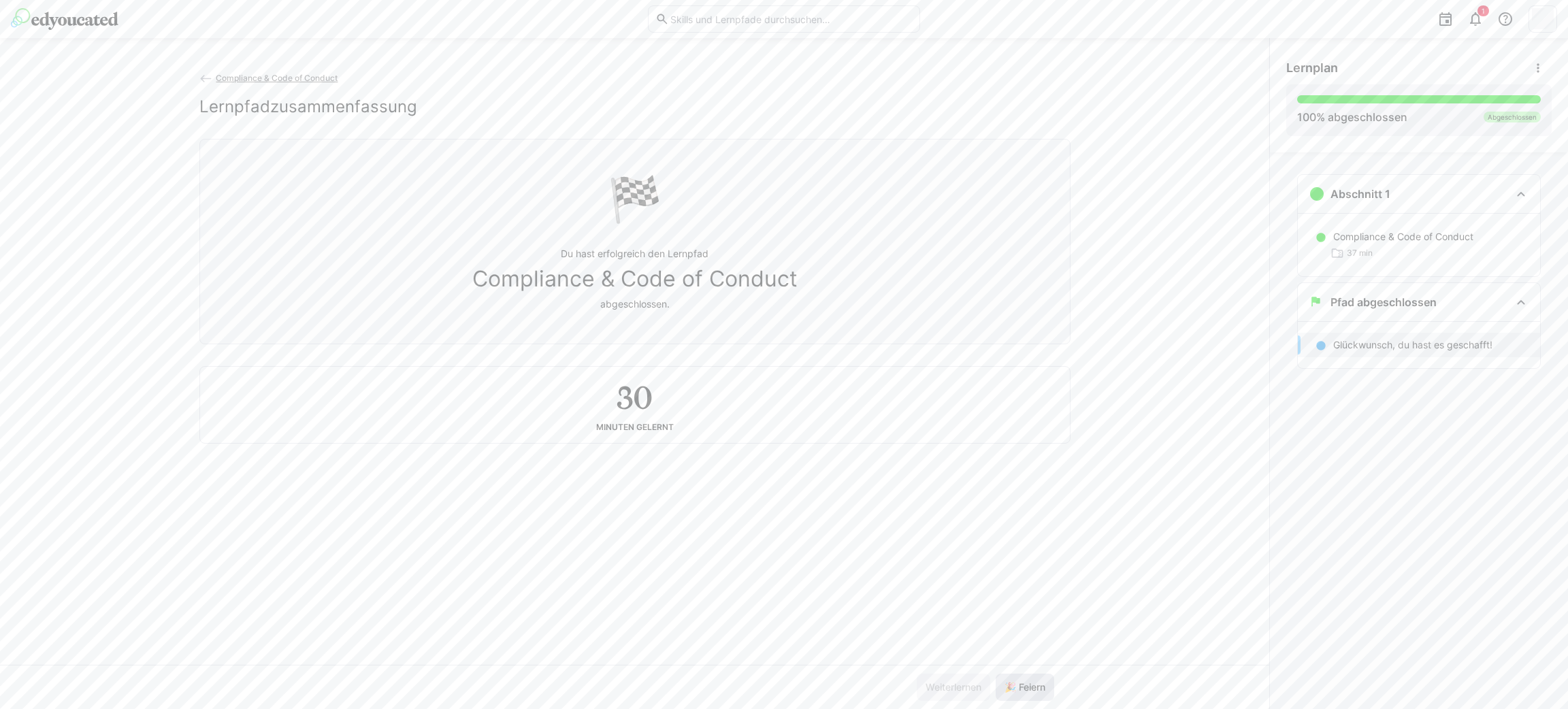
click at [1028, 683] on span "🎉 Feiern" at bounding box center [1024, 687] width 45 height 14
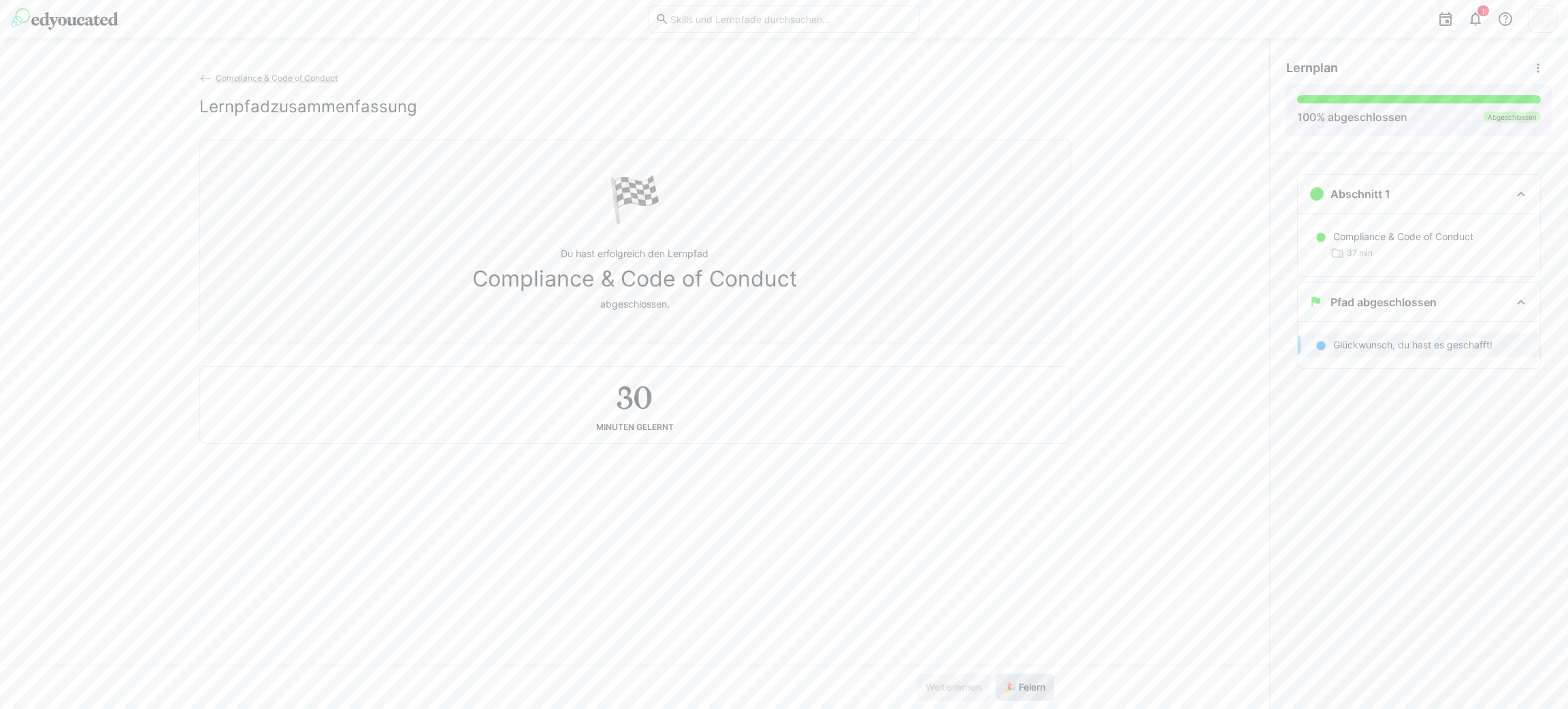
click at [1028, 683] on span "🎉 Feiern" at bounding box center [1024, 687] width 45 height 14
click at [1027, 683] on span "🎉 Feiern" at bounding box center [1024, 687] width 45 height 14
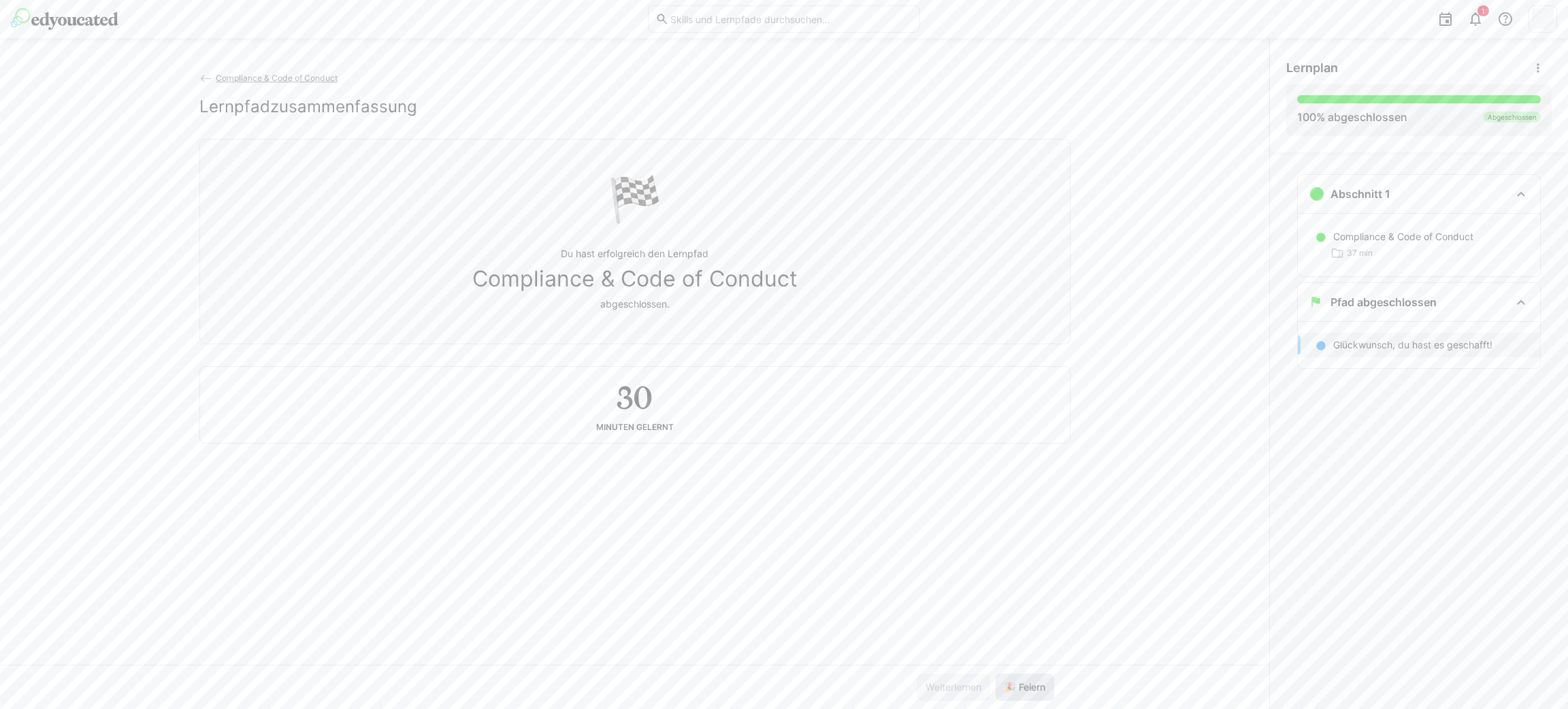
click at [1027, 683] on span "🎉 Feiern" at bounding box center [1024, 687] width 45 height 14
click at [1027, 684] on span "🎉 Feiern" at bounding box center [1024, 687] width 45 height 14
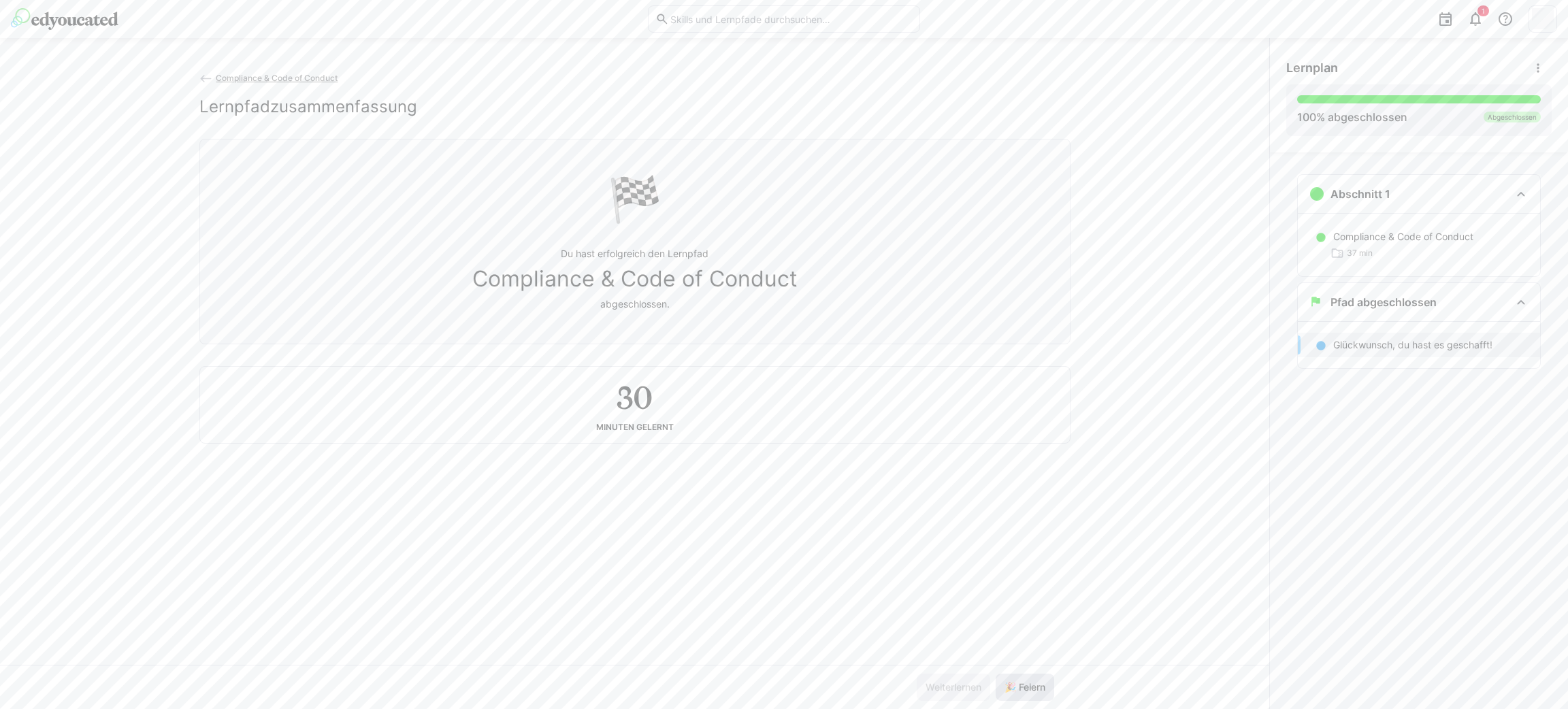
click at [1027, 684] on span "🎉 Feiern" at bounding box center [1024, 687] width 45 height 14
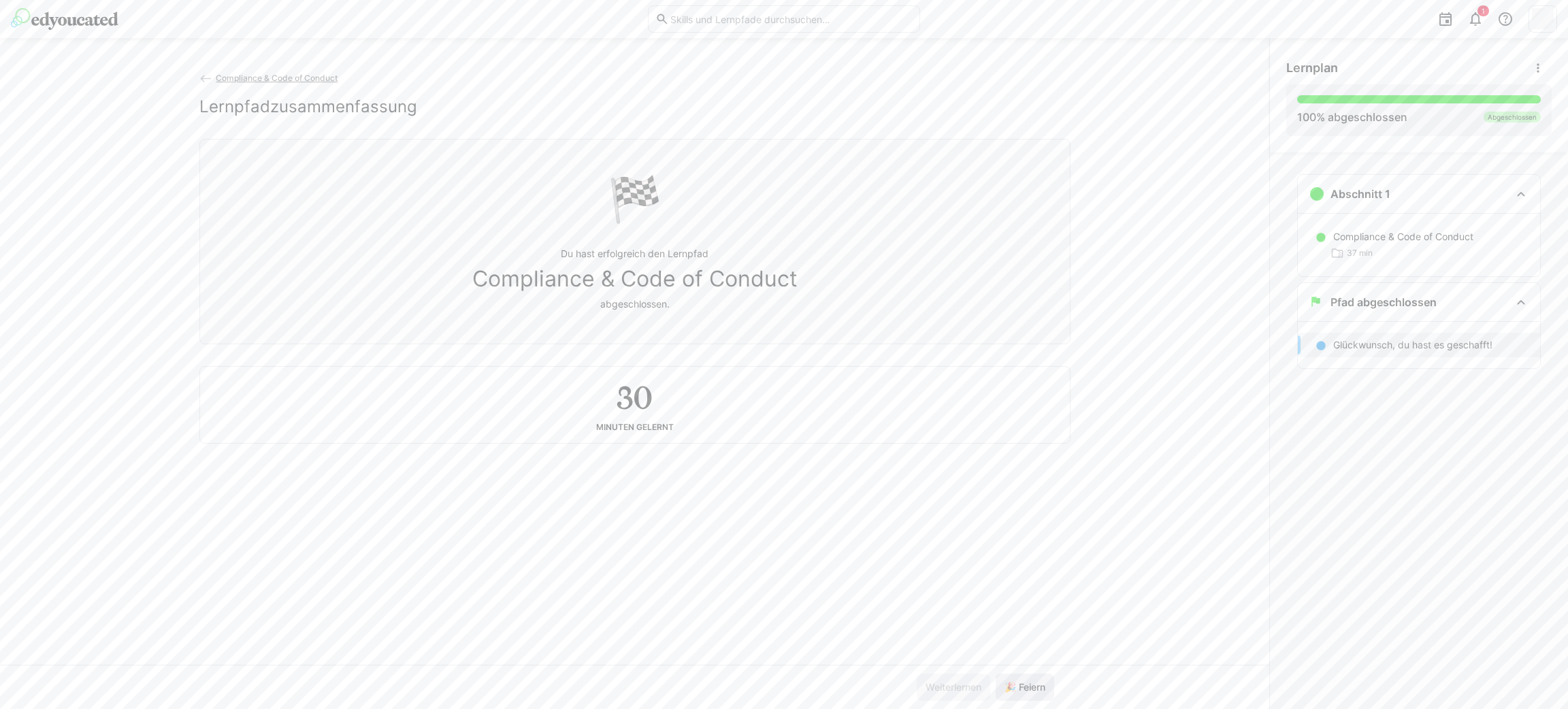
click at [1027, 684] on span "🎉 Feiern" at bounding box center [1024, 687] width 45 height 14
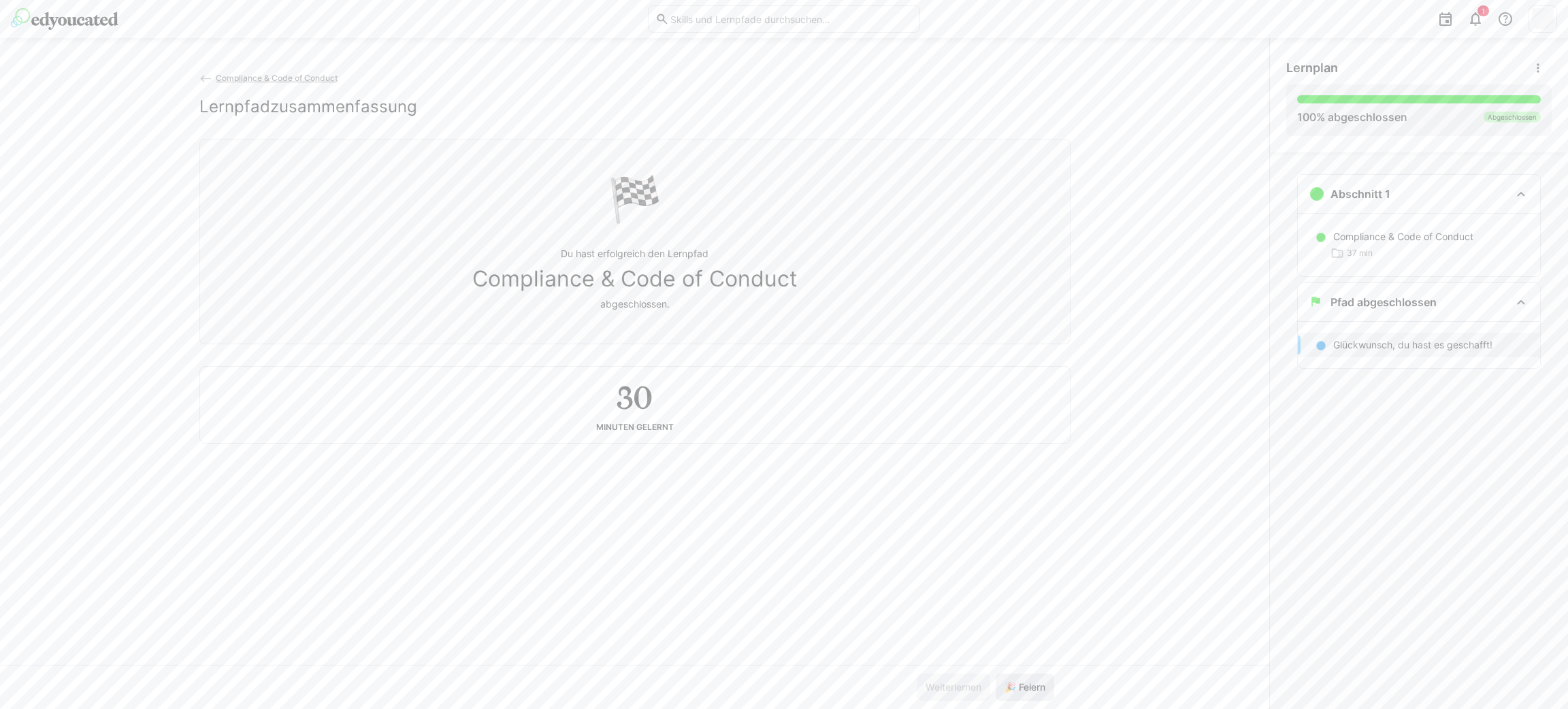
click at [1027, 684] on span "🎉 Feiern" at bounding box center [1024, 687] width 45 height 14
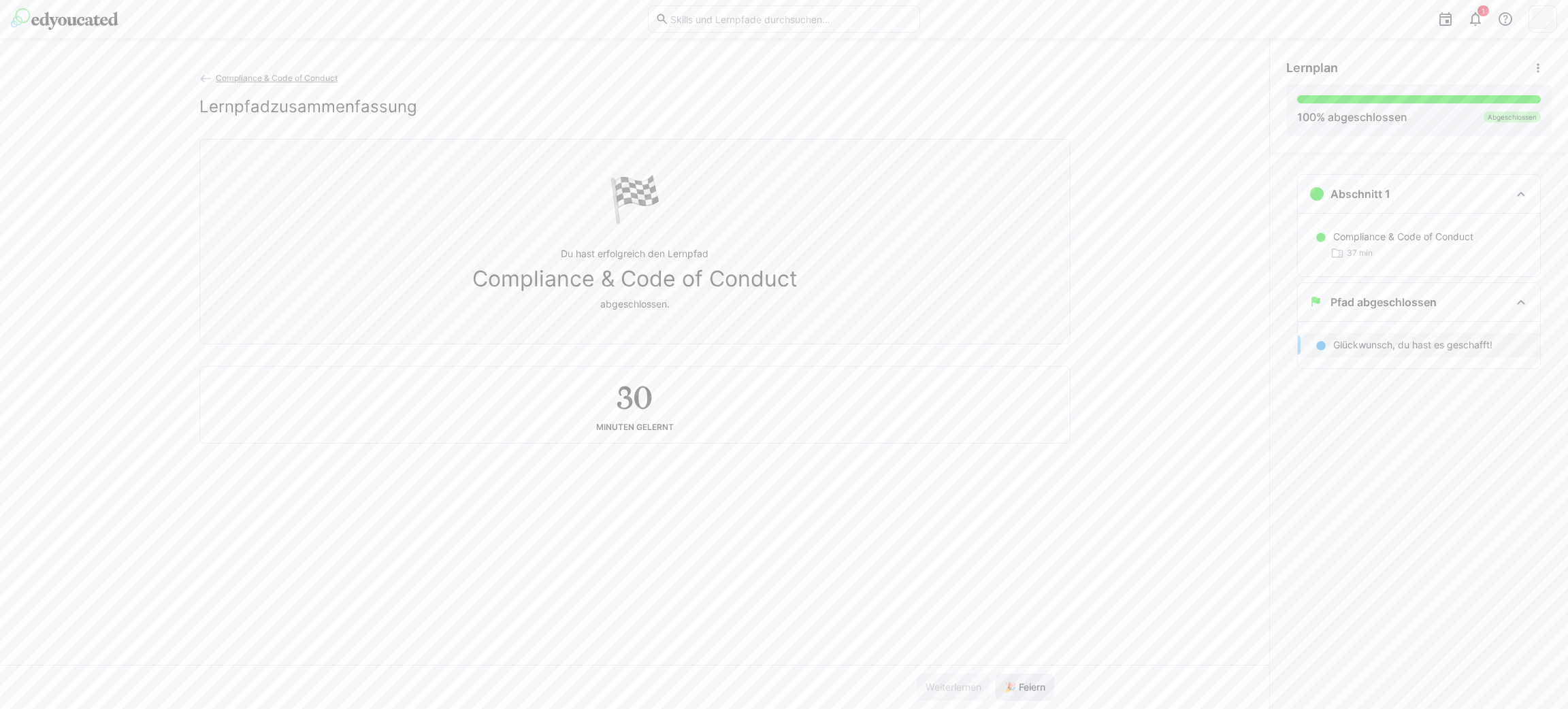
click at [1027, 684] on span "🎉 Feiern" at bounding box center [1024, 687] width 45 height 14
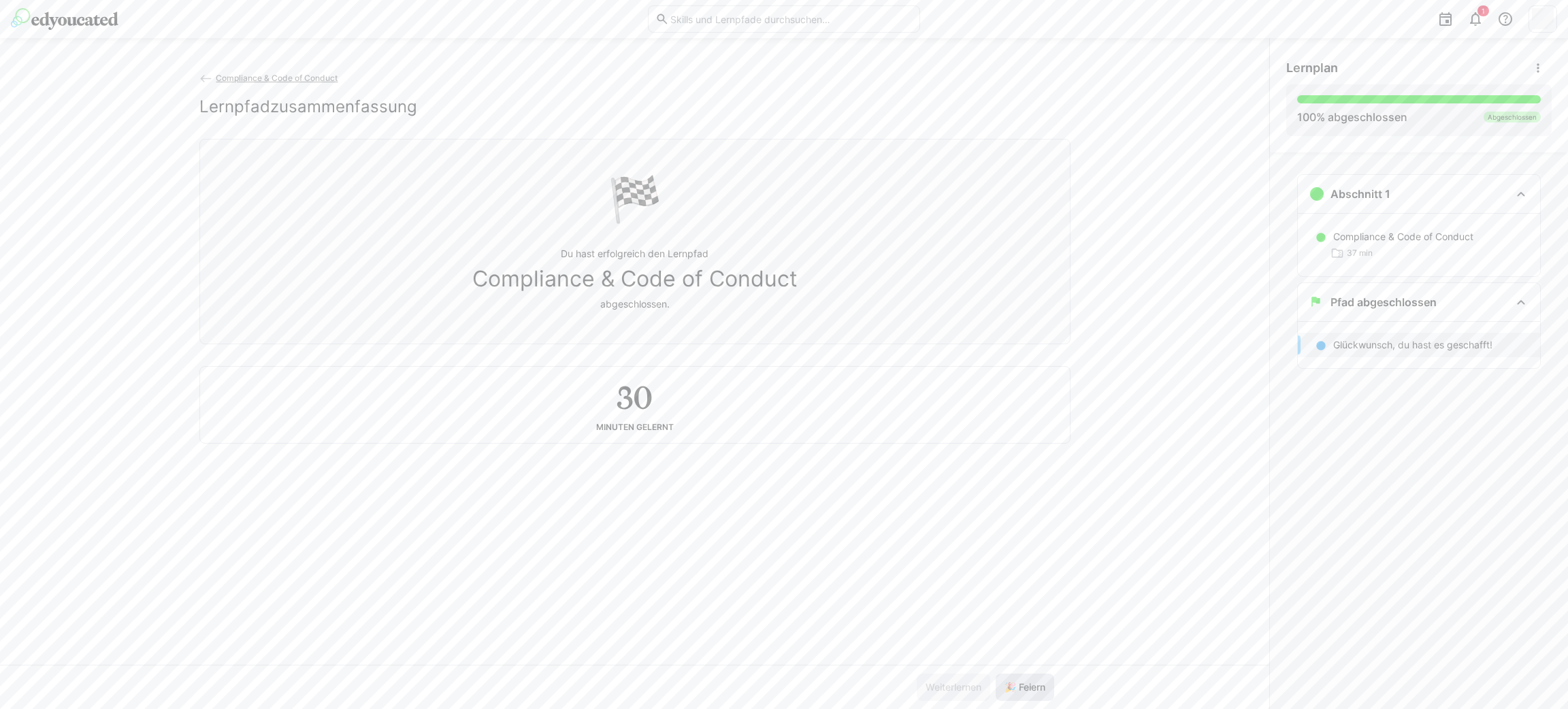
click at [1027, 684] on span "🎉 Feiern" at bounding box center [1024, 687] width 45 height 14
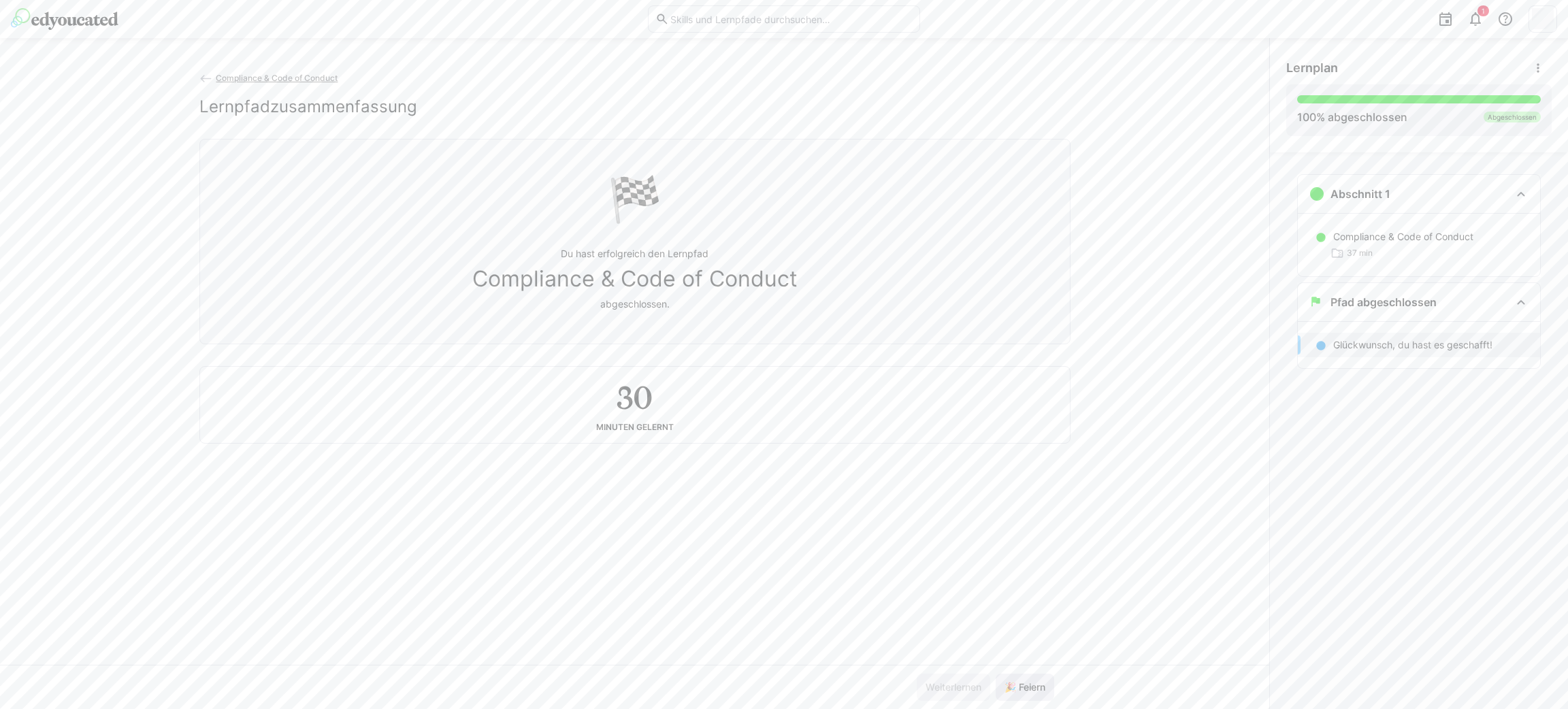
click at [1027, 684] on span "🎉 Feiern" at bounding box center [1024, 687] width 45 height 14
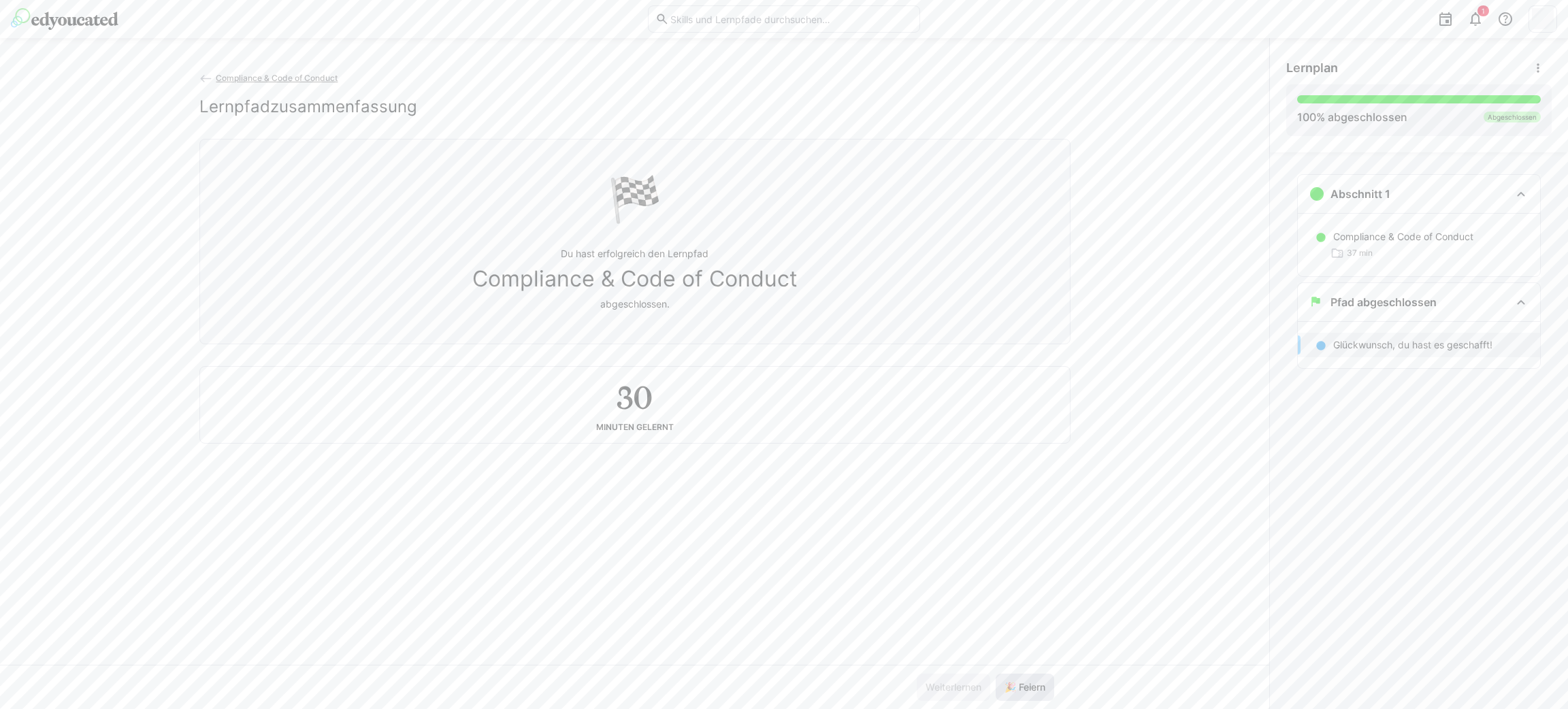
drag, startPoint x: 1027, startPoint y: 684, endPoint x: 1024, endPoint y: 677, distance: 7.6
click at [1024, 677] on span "🎉 Feiern" at bounding box center [1024, 687] width 58 height 27
click at [1477, 11] on span "1" at bounding box center [1483, 11] width 12 height 11
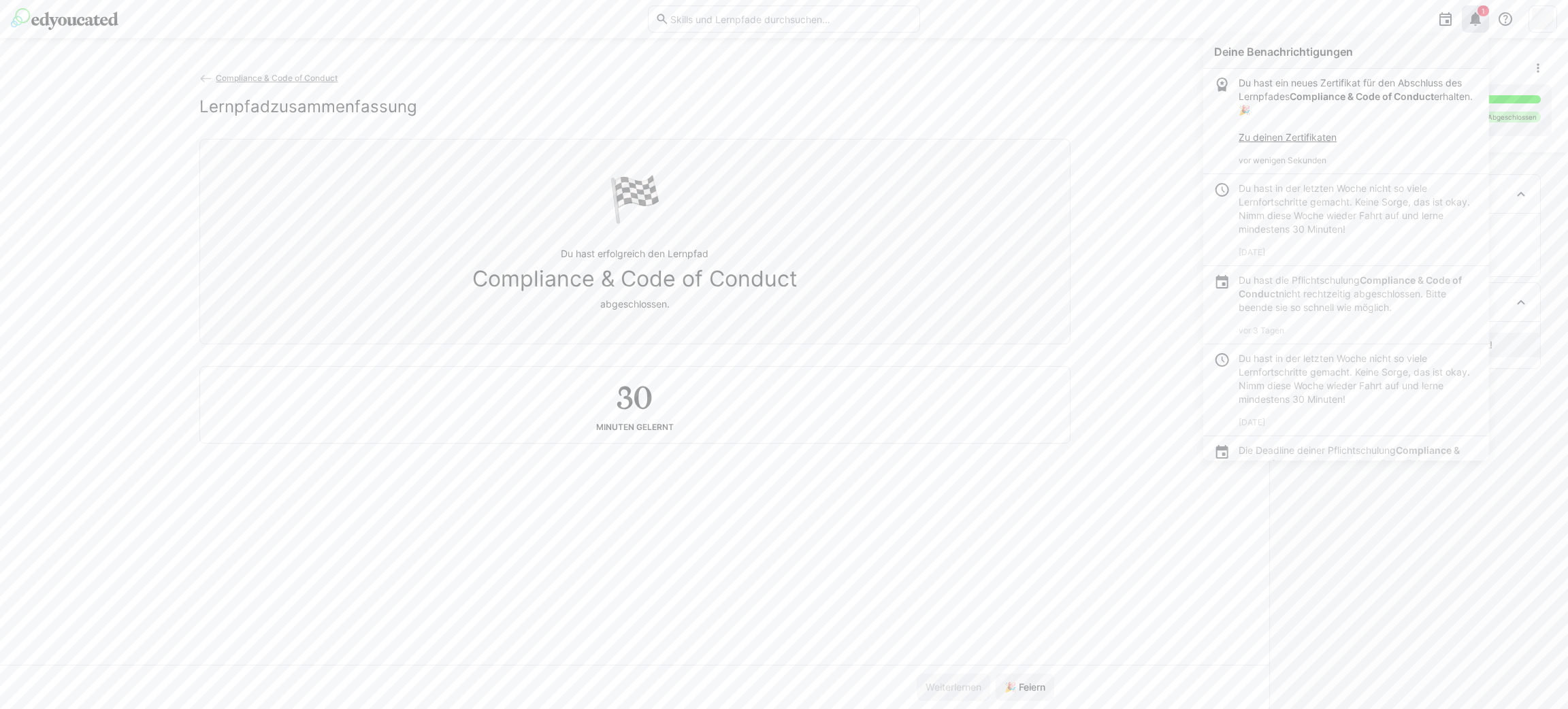
click at [1529, 17] on div at bounding box center [1543, 19] width 29 height 27
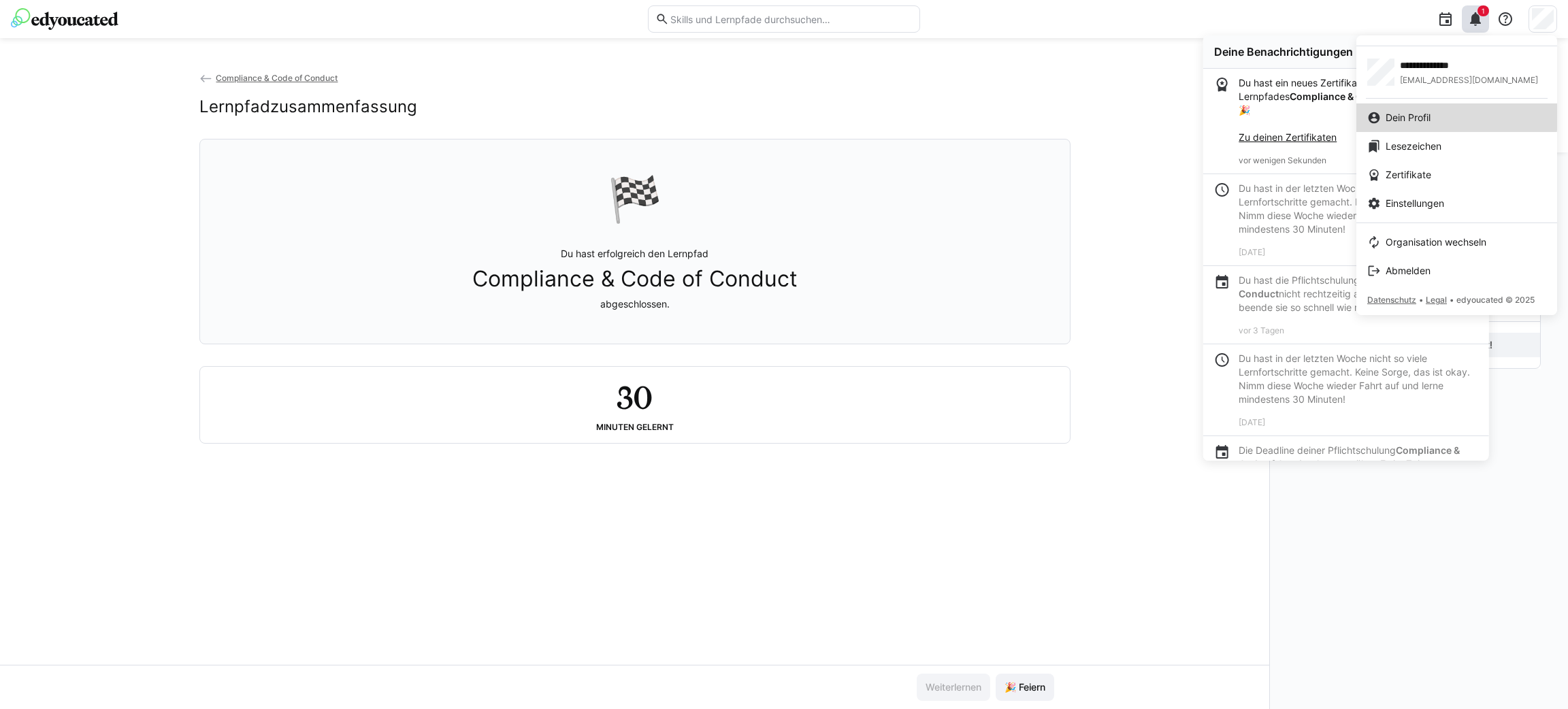
click at [1436, 109] on link "Dein Profil" at bounding box center [1457, 118] width 201 height 29
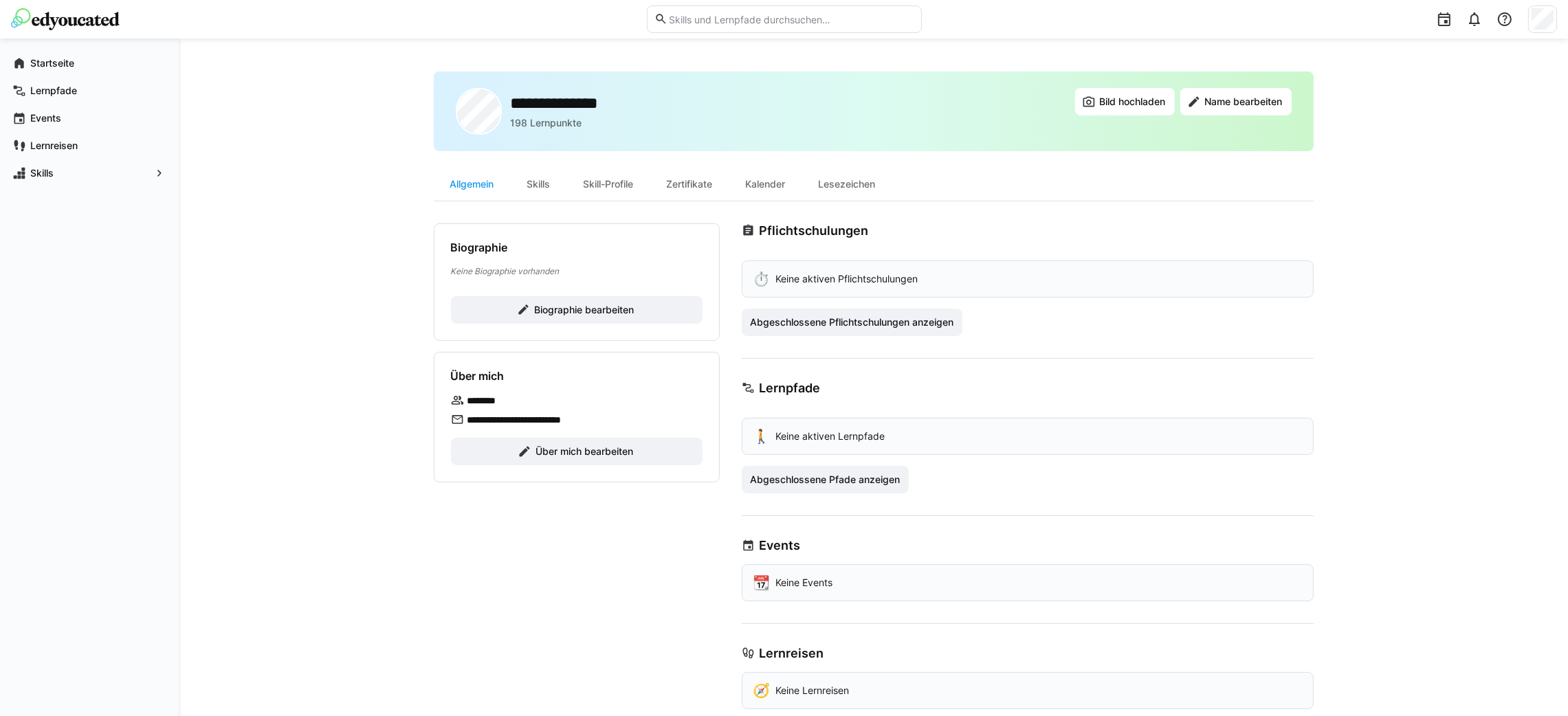
scroll to position [26, 0]
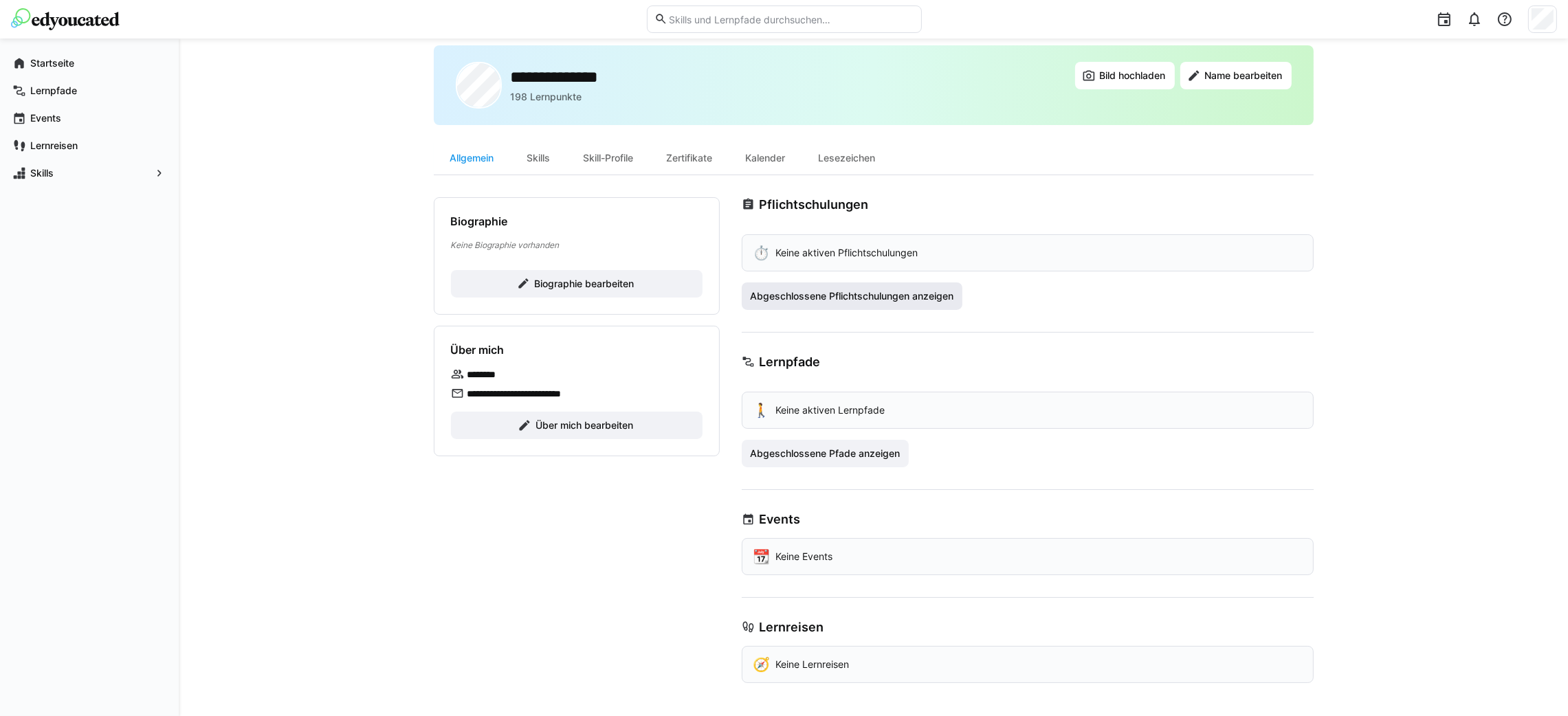
click at [886, 306] on span "Abgeschlossene Pflichtschulungen anzeigen" at bounding box center [852, 296] width 222 height 28
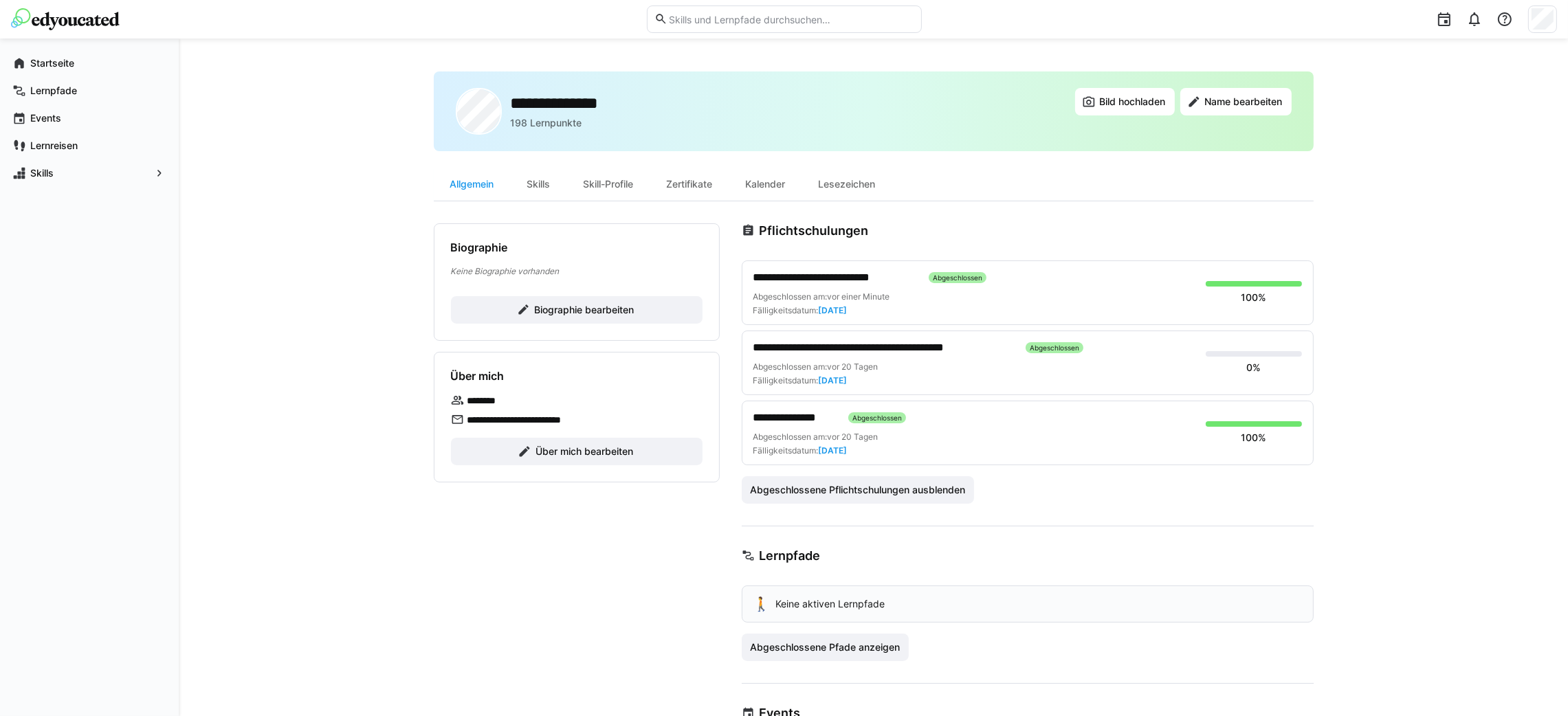
scroll to position [1, 0]
click at [911, 346] on span "**********" at bounding box center [885, 347] width 262 height 17
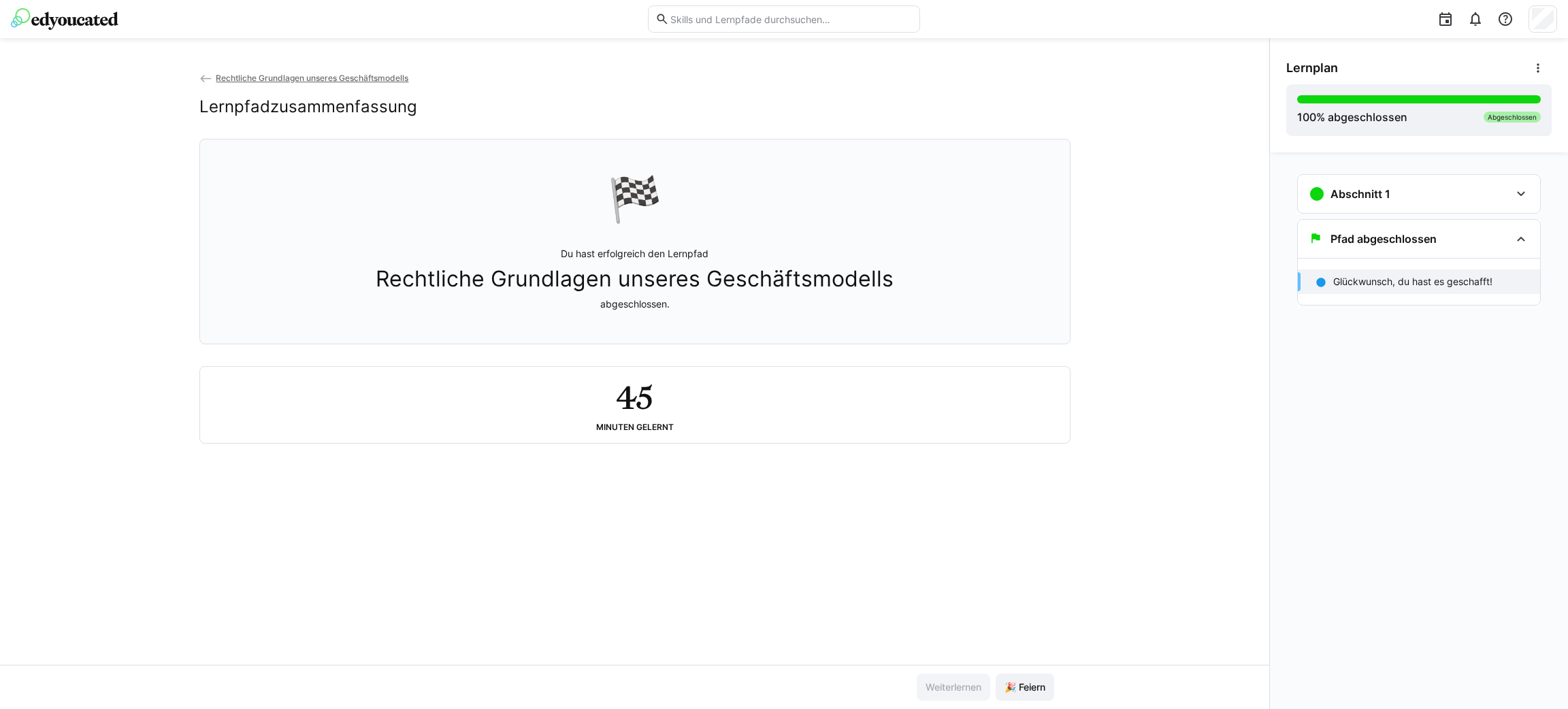
click at [1558, 24] on header at bounding box center [784, 19] width 1568 height 38
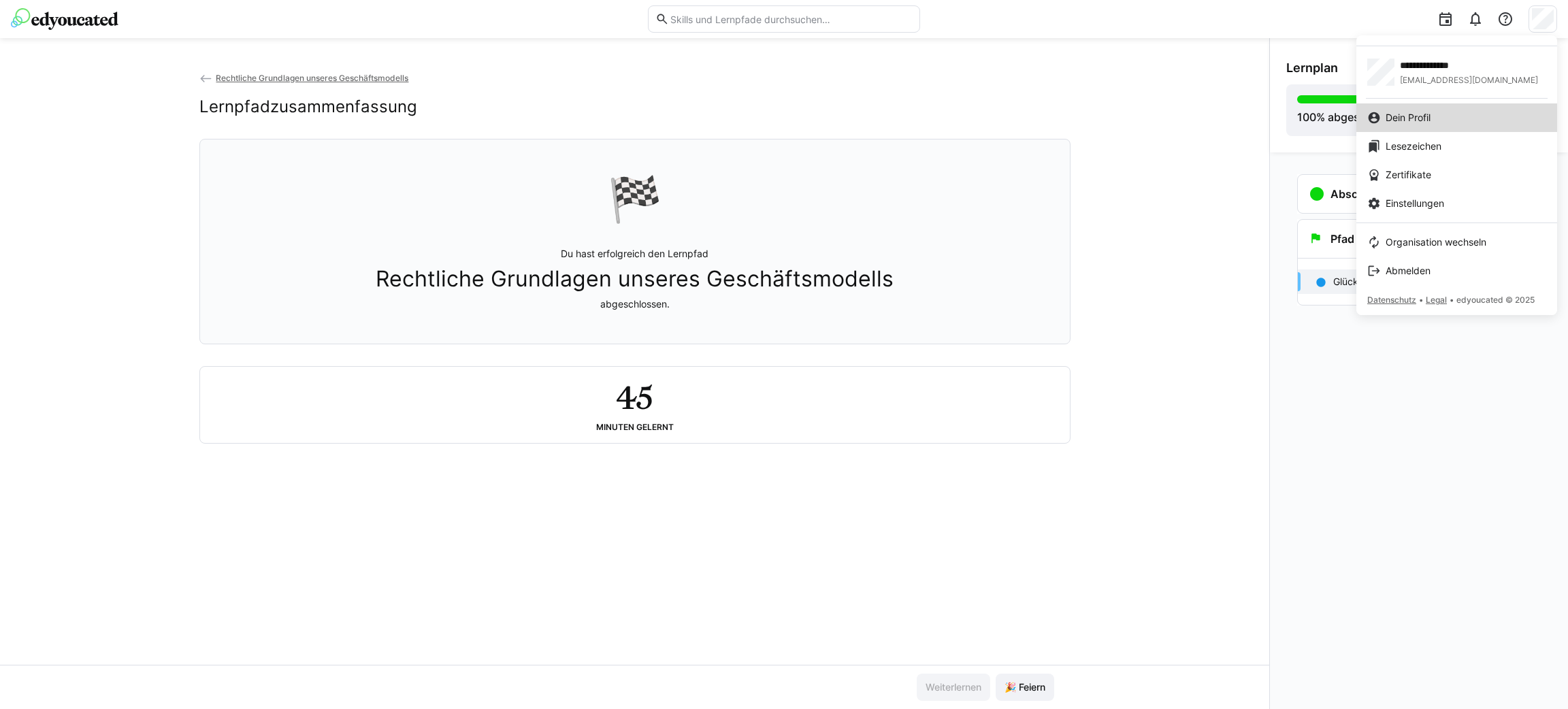
click at [1460, 113] on div "Dein Profil" at bounding box center [1457, 117] width 179 height 14
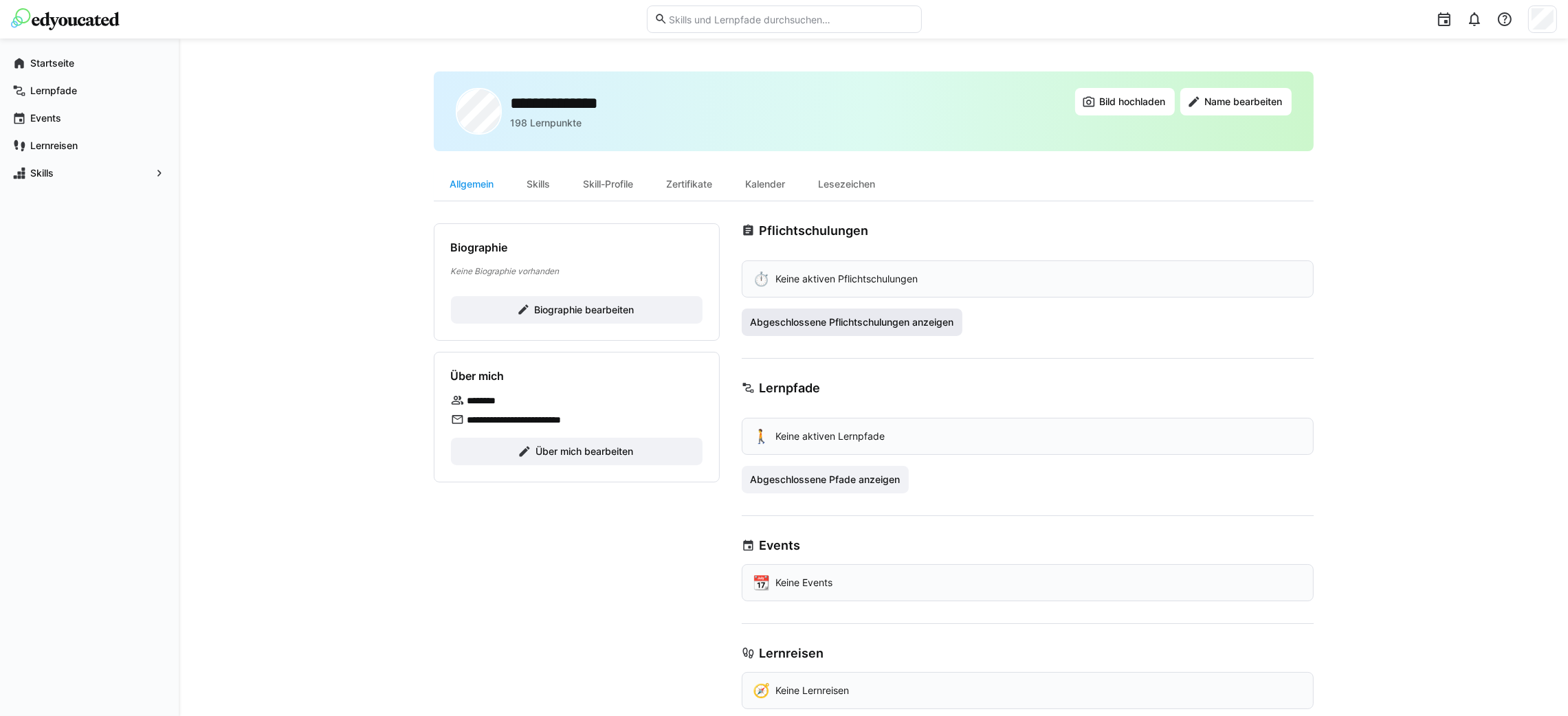
click at [952, 325] on span "Abgeschlossene Pflichtschulungen anzeigen" at bounding box center [852, 322] width 208 height 14
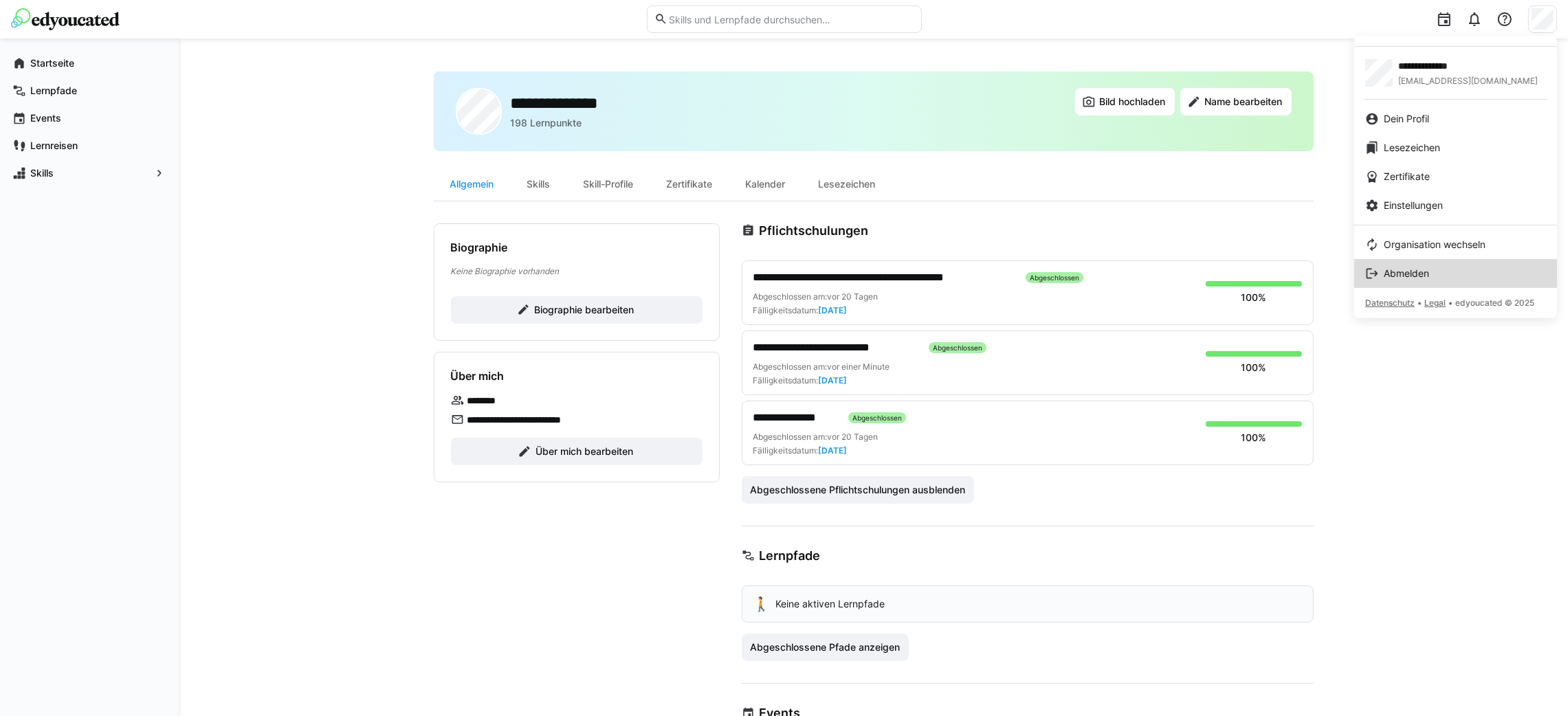
click at [1447, 265] on link "Abmelden" at bounding box center [1455, 274] width 203 height 29
